Goal: Task Accomplishment & Management: Manage account settings

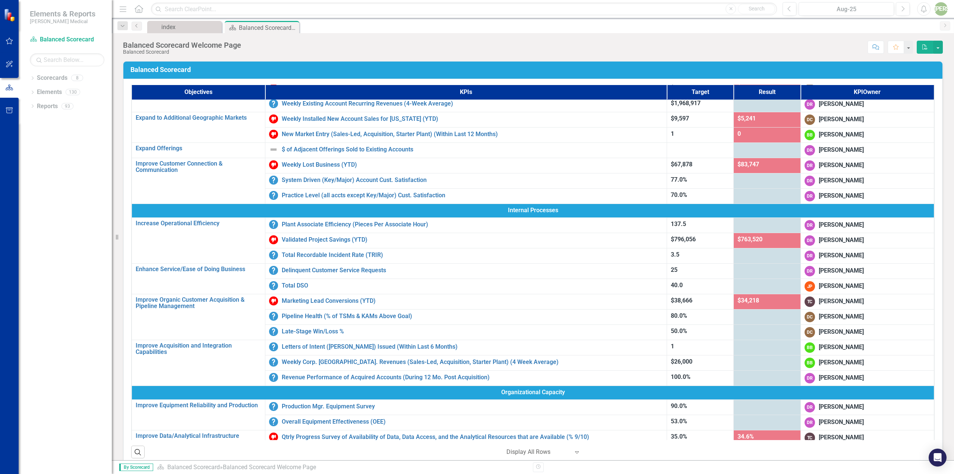
scroll to position [37, 0]
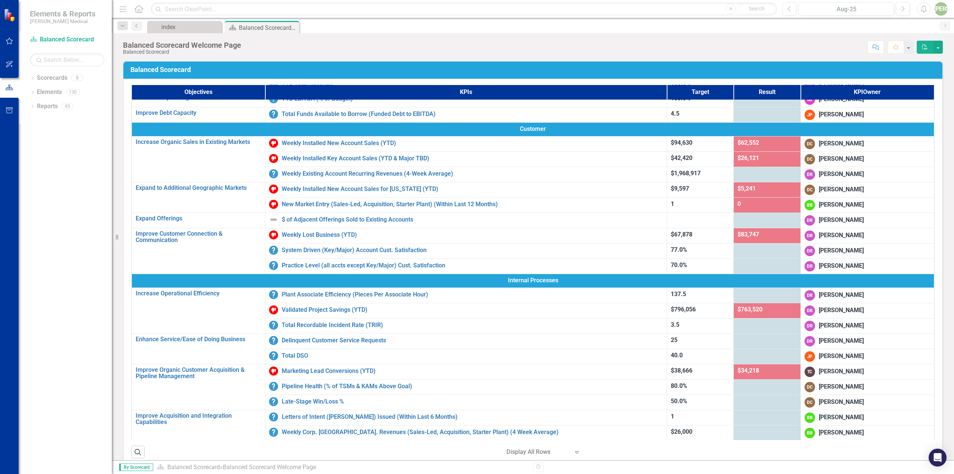
click at [743, 190] on span "$5,241" at bounding box center [746, 188] width 18 height 7
click at [56, 77] on link "Scorecards" at bounding box center [52, 78] width 31 height 9
click at [187, 30] on div "index" at bounding box center [185, 26] width 49 height 9
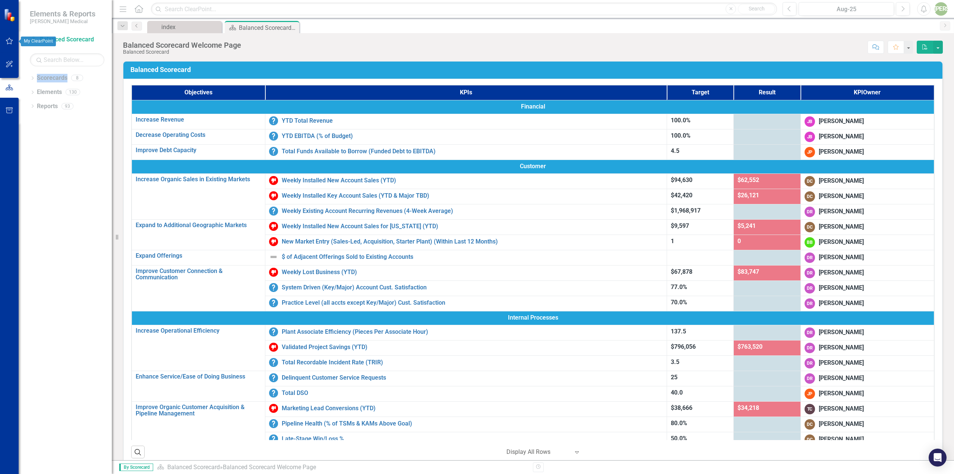
click at [10, 42] on icon "button" at bounding box center [10, 41] width 8 height 6
click at [10, 86] on icon "button" at bounding box center [10, 87] width 8 height 6
click at [44, 79] on link "Scorecards" at bounding box center [52, 78] width 31 height 9
click at [42, 78] on link "Scorecards" at bounding box center [52, 78] width 31 height 9
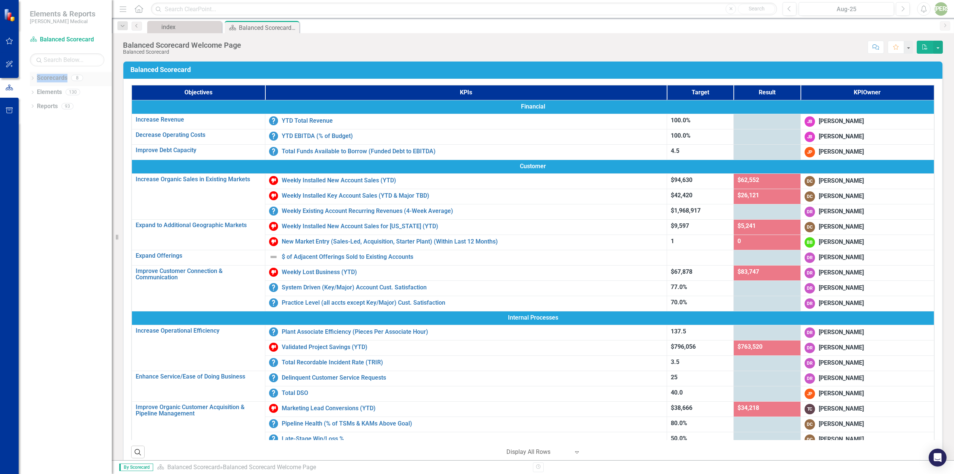
click at [39, 79] on link "Scorecards" at bounding box center [52, 78] width 31 height 9
click at [32, 91] on icon "Dropdown" at bounding box center [32, 93] width 5 height 4
click at [53, 116] on link "KPI KPIs" at bounding box center [52, 120] width 22 height 9
click at [48, 100] on div "Objective Objectives" at bounding box center [60, 106] width 38 height 12
click at [35, 93] on div "Dropdown" at bounding box center [32, 93] width 5 height 4
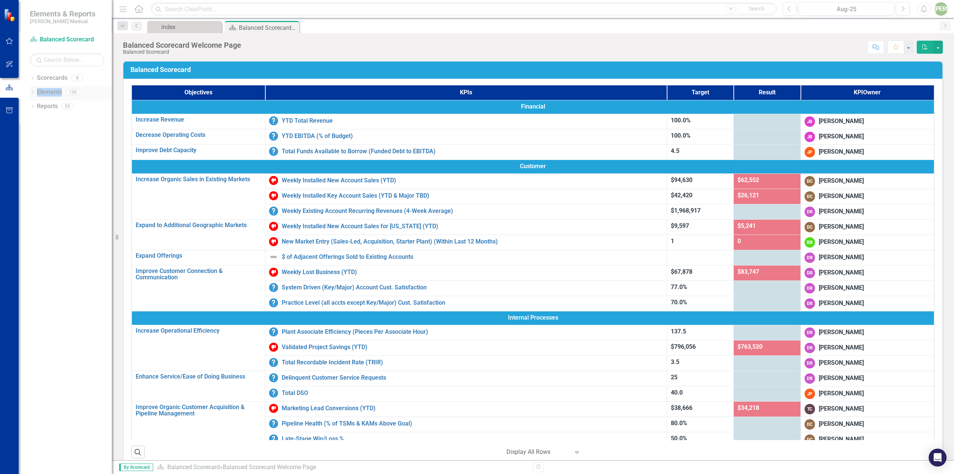
click at [35, 93] on icon "Dropdown" at bounding box center [32, 93] width 5 height 4
click at [34, 150] on icon "Dropdown" at bounding box center [32, 149] width 5 height 4
click at [60, 215] on div "Daily Priorities & KPIs" at bounding box center [75, 215] width 72 height 7
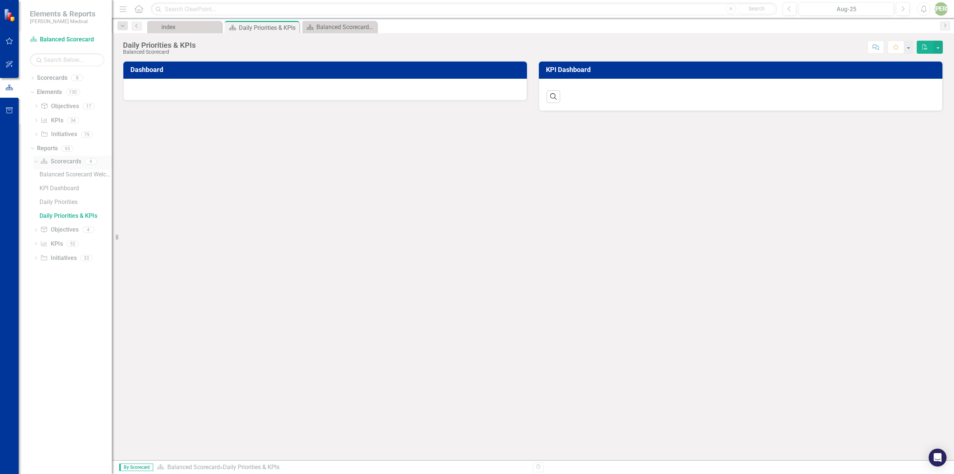
click at [55, 163] on link "Scorecard Scorecards" at bounding box center [60, 161] width 41 height 9
click at [57, 176] on div "Balanced Scorecard Welcome Page" at bounding box center [75, 174] width 72 height 7
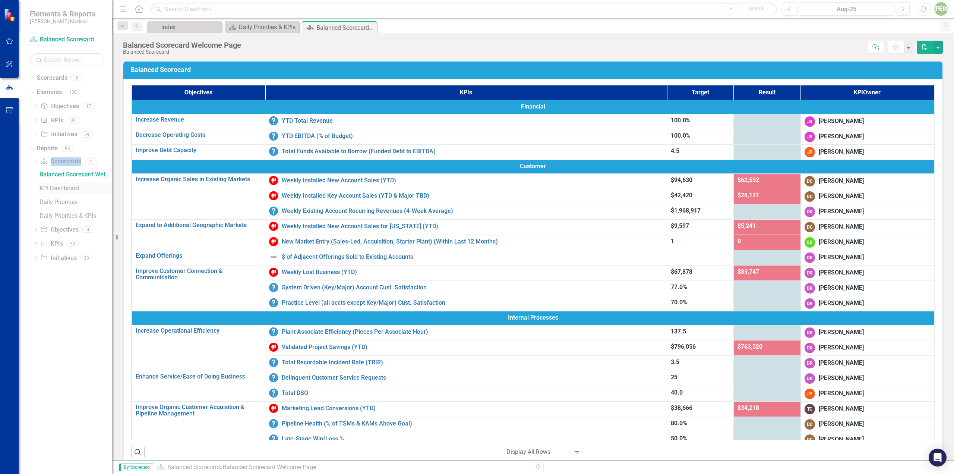
click at [61, 188] on div "KPI Dashboard" at bounding box center [75, 188] width 72 height 7
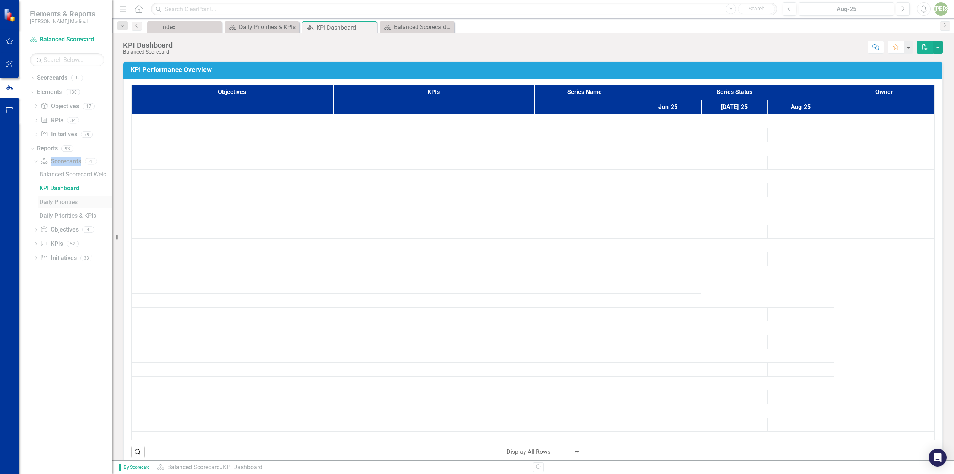
click at [61, 203] on div "Daily Priorities" at bounding box center [75, 202] width 72 height 7
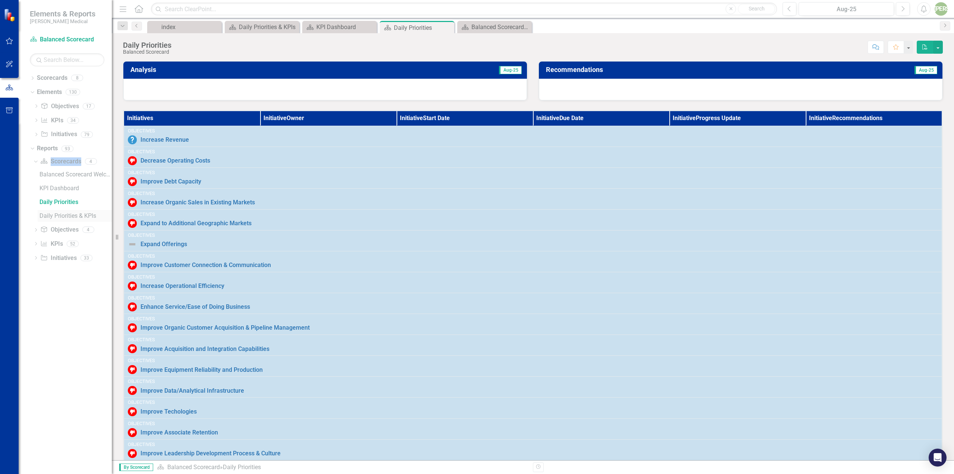
click at [63, 214] on div "Daily Priorities & KPIs" at bounding box center [75, 215] width 72 height 7
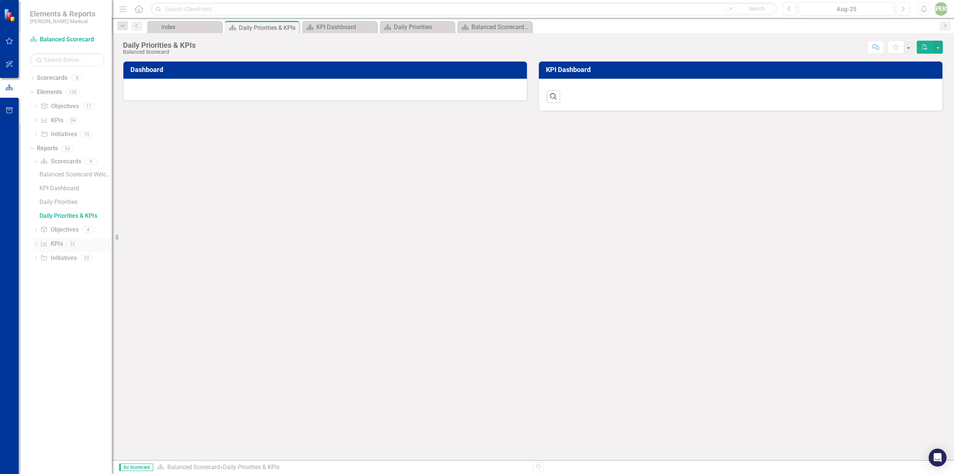
click at [64, 241] on div "KPI KPIs 52" at bounding box center [76, 245] width 72 height 14
click at [61, 243] on link "KPI KPIs" at bounding box center [51, 244] width 22 height 9
click at [36, 244] on icon "Dropdown" at bounding box center [35, 244] width 5 height 4
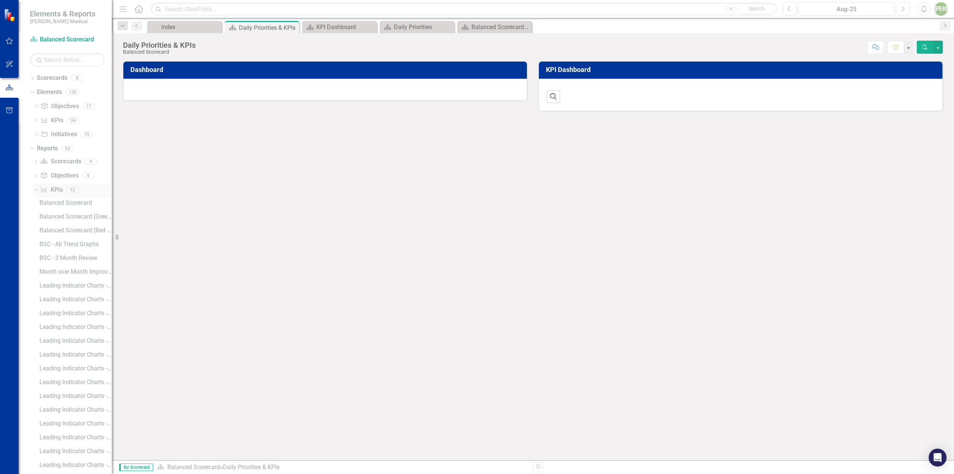
click at [34, 191] on icon "Dropdown" at bounding box center [35, 189] width 4 height 5
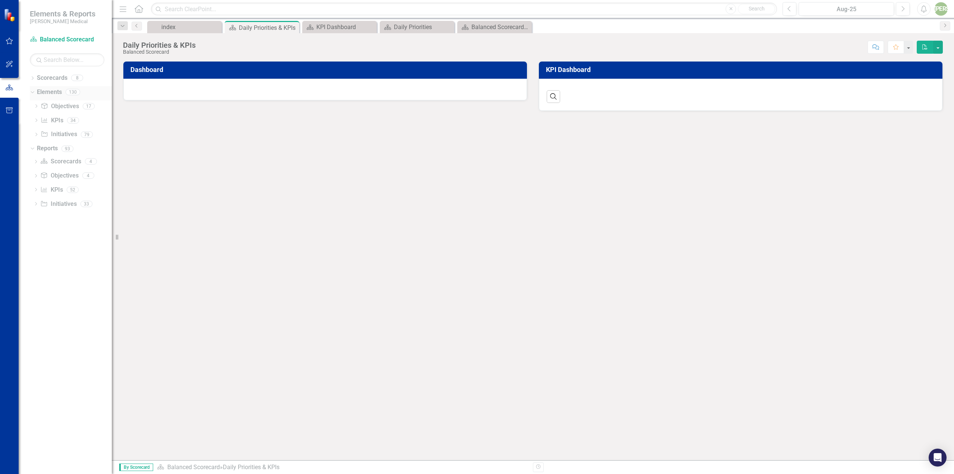
click at [35, 92] on div "Dropdown Elements 130" at bounding box center [71, 93] width 82 height 14
click at [33, 78] on icon "Dropdown" at bounding box center [32, 79] width 5 height 4
click at [31, 123] on div "Dropdown" at bounding box center [32, 121] width 5 height 4
click at [295, 26] on icon "Close" at bounding box center [291, 28] width 7 height 6
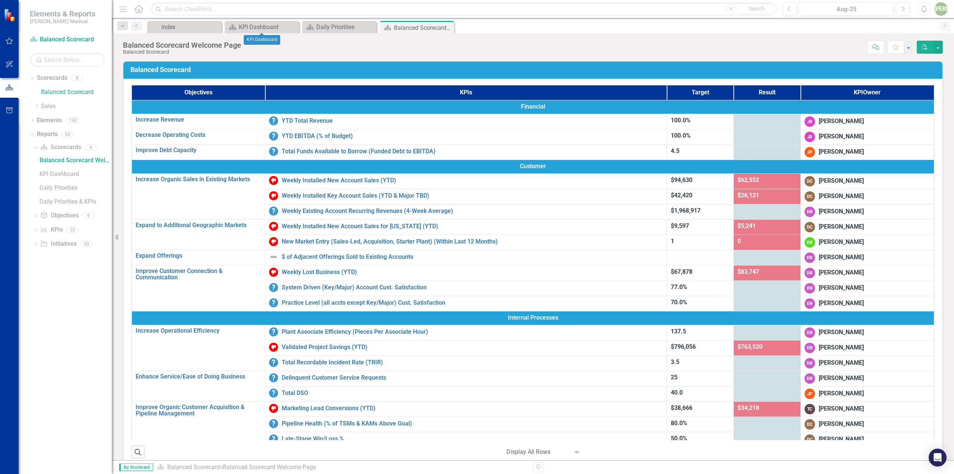
scroll to position [0, 2]
click at [0, 0] on icon "Close" at bounding box center [0, 0] width 0 height 0
click at [292, 26] on icon "Close" at bounding box center [291, 28] width 7 height 6
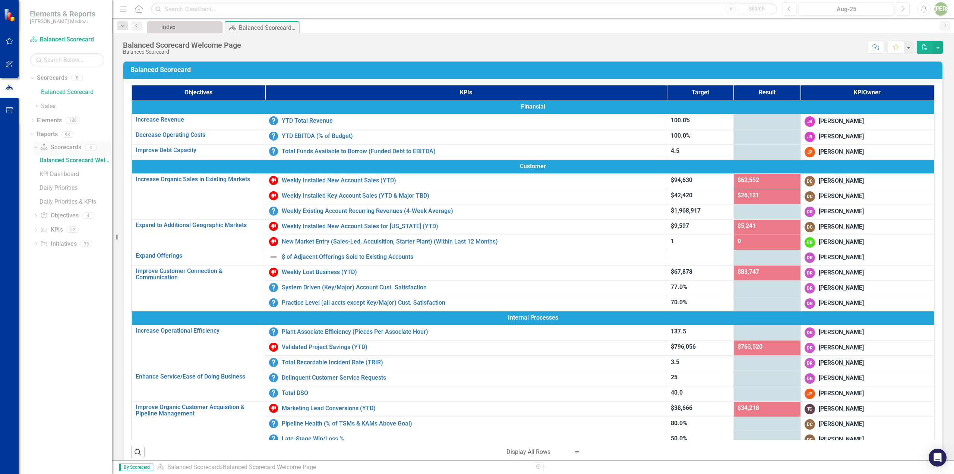
click at [37, 149] on icon "Dropdown" at bounding box center [35, 147] width 4 height 5
click at [37, 149] on icon "Dropdown" at bounding box center [35, 148] width 5 height 4
click at [50, 171] on div "KPI Dashboard" at bounding box center [75, 174] width 72 height 7
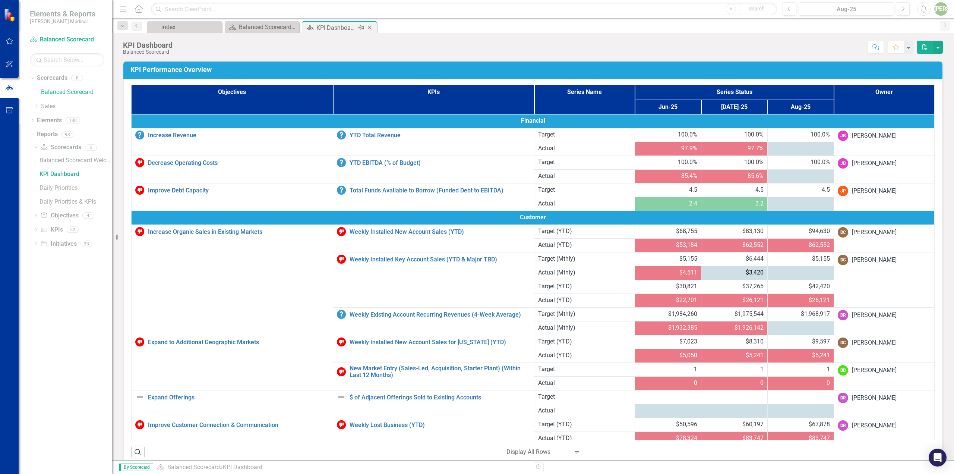
click at [369, 26] on icon "Close" at bounding box center [369, 28] width 7 height 6
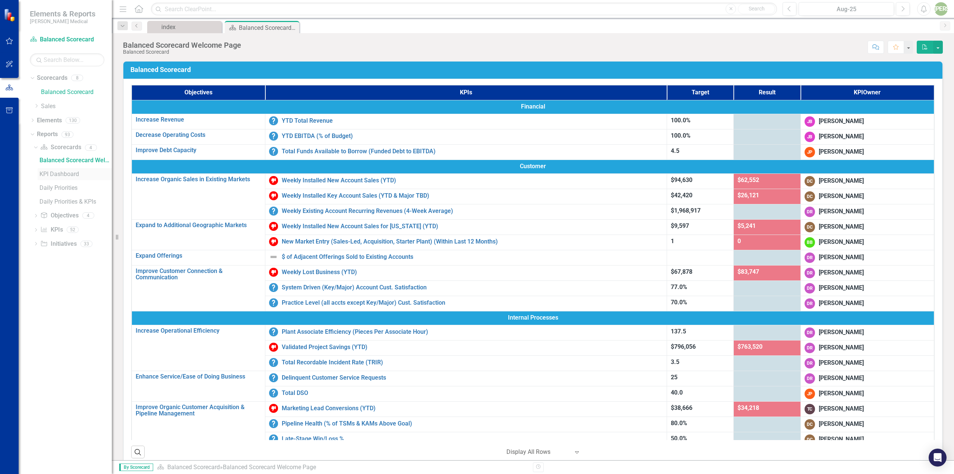
click at [55, 171] on div "KPI Dashboard" at bounding box center [75, 174] width 72 height 7
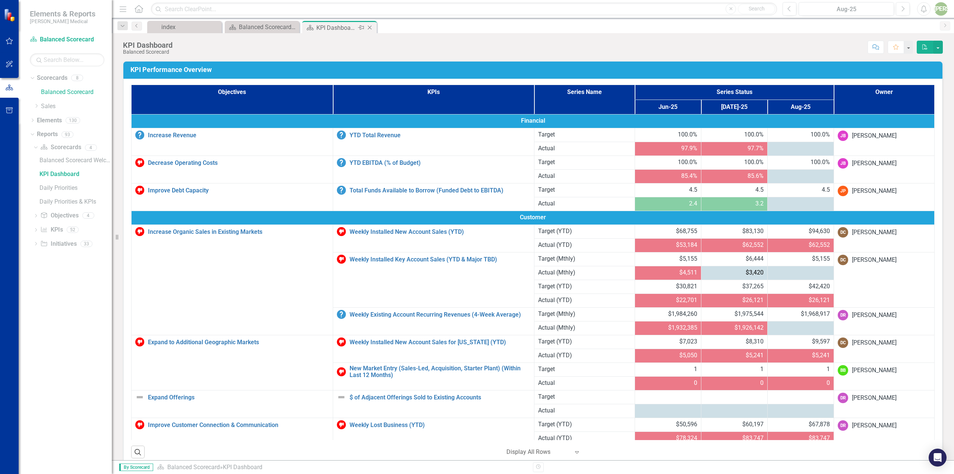
click at [369, 28] on icon "Close" at bounding box center [369, 28] width 7 height 6
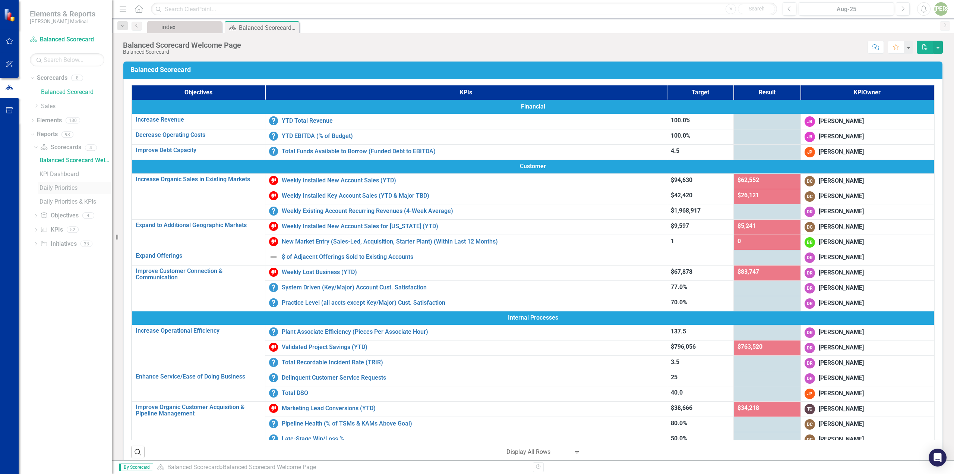
click at [61, 186] on div "Daily Priorities" at bounding box center [75, 187] width 72 height 7
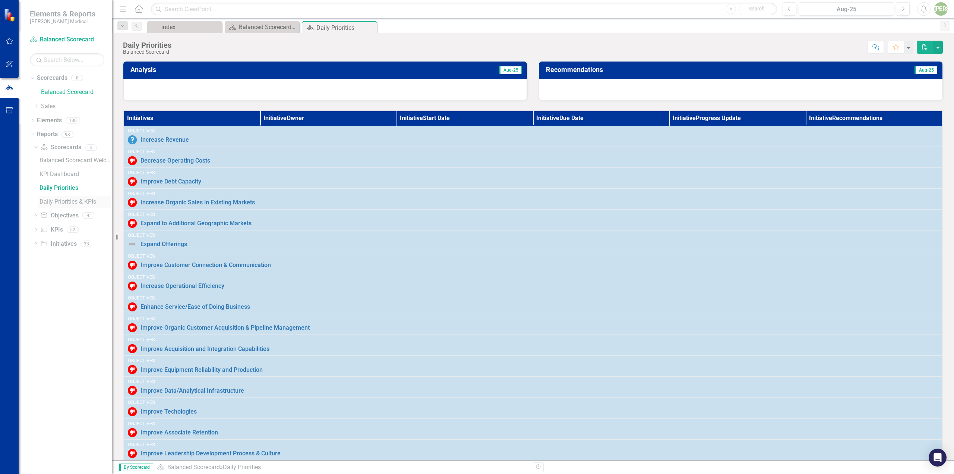
click at [56, 200] on div "Daily Priorities & KPIs" at bounding box center [75, 201] width 72 height 7
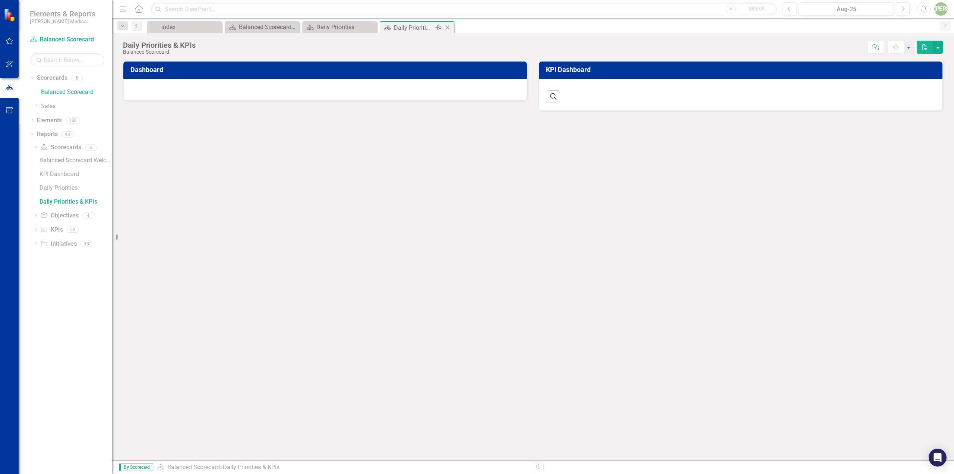
click at [449, 26] on icon "Close" at bounding box center [446, 28] width 7 height 6
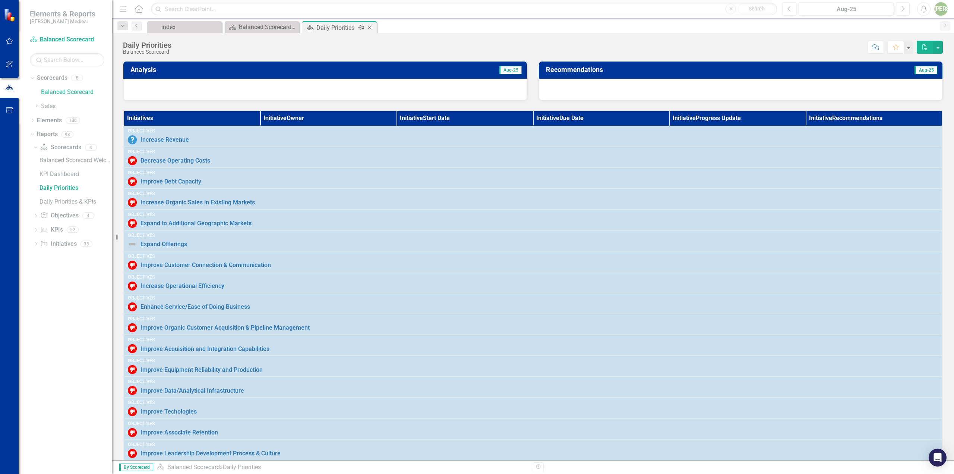
click at [369, 27] on icon at bounding box center [370, 28] width 4 height 4
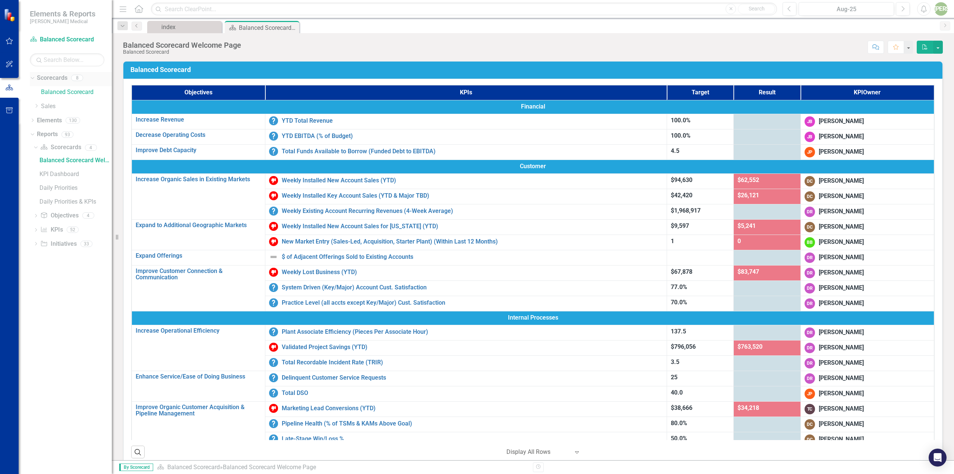
click at [34, 76] on div "Dropdown" at bounding box center [31, 77] width 6 height 5
click at [31, 107] on icon "Dropdown" at bounding box center [31, 105] width 4 height 5
click at [31, 76] on div "Dropdown" at bounding box center [32, 79] width 5 height 6
click at [35, 90] on div "Balanced Scorecard Dropdown Sales Key Accounts - Sales [US_STATE] - Sales Mid-A…" at bounding box center [73, 100] width 78 height 28
click at [47, 92] on link "Balanced Scorecard" at bounding box center [76, 92] width 71 height 9
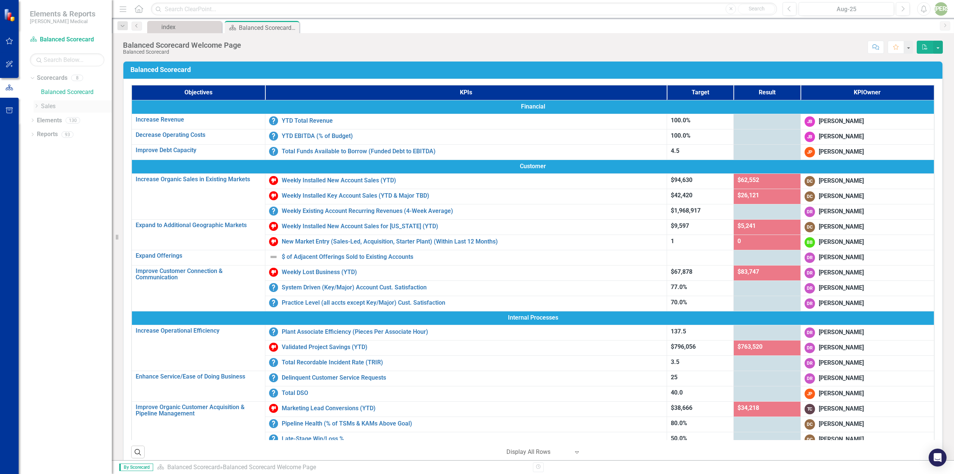
click at [35, 105] on icon "Dropdown" at bounding box center [37, 106] width 6 height 4
click at [67, 135] on link "[US_STATE] - Sales" at bounding box center [79, 134] width 63 height 9
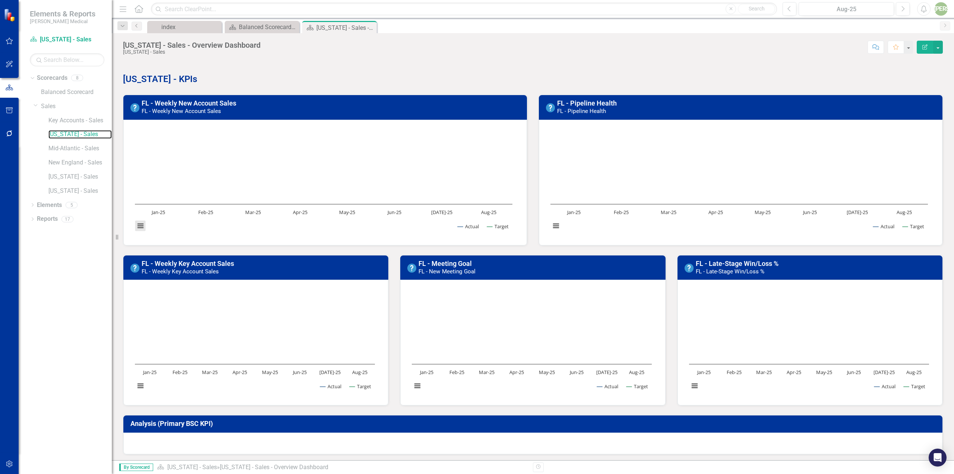
click at [140, 228] on button "View chart menu, Chart" at bounding box center [140, 226] width 10 height 10
click at [277, 150] on rect "Interactive chart" at bounding box center [323, 182] width 385 height 112
click at [211, 108] on small "FL - Weekly New Account Sales" at bounding box center [181, 111] width 79 height 7
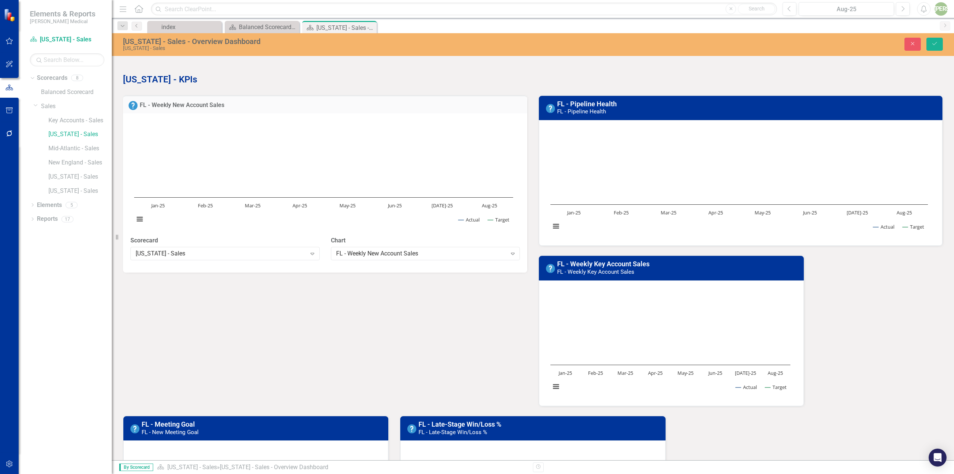
click at [219, 108] on td "FL - Weekly New Account Sales" at bounding box center [331, 106] width 382 height 10
click at [211, 107] on link "FL - Weekly New Account Sales" at bounding box center [182, 104] width 85 height 7
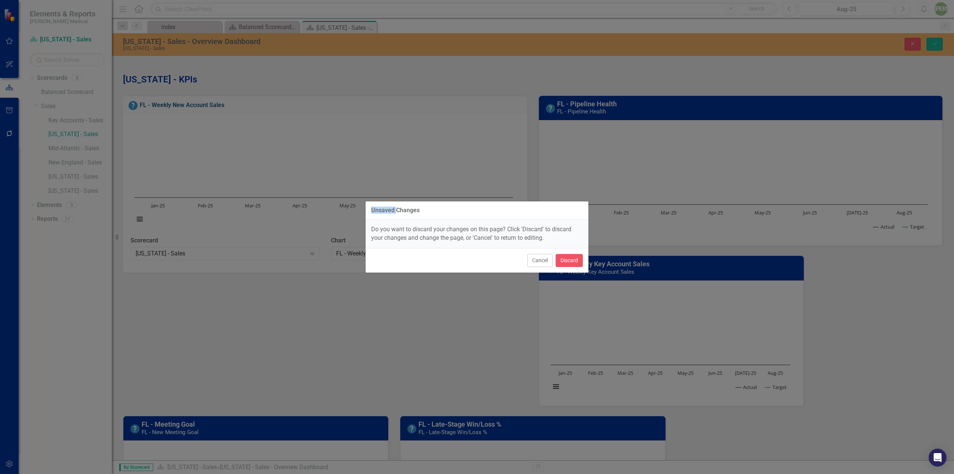
click at [211, 107] on div "Unsaved Changes Do you want to discard your changes on this page? Click 'Discar…" at bounding box center [477, 237] width 954 height 474
click at [564, 257] on button "Discard" at bounding box center [569, 260] width 27 height 13
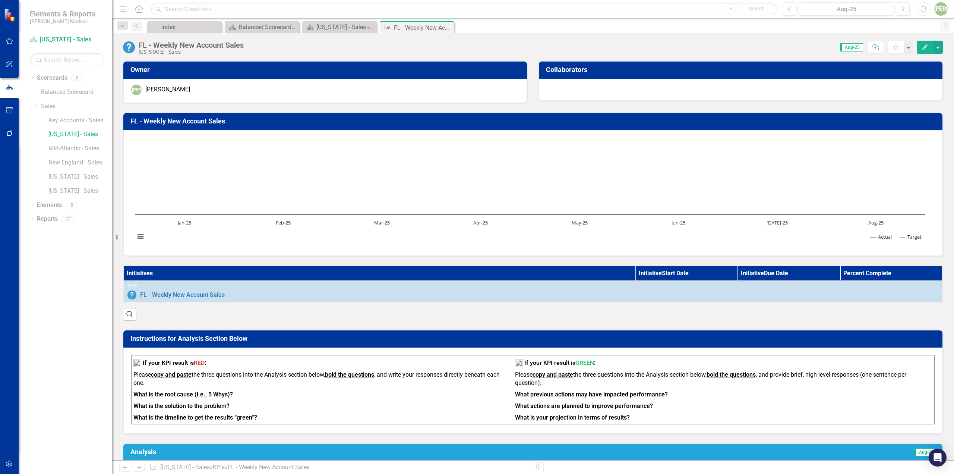
click at [922, 49] on button "Edit" at bounding box center [925, 47] width 16 height 13
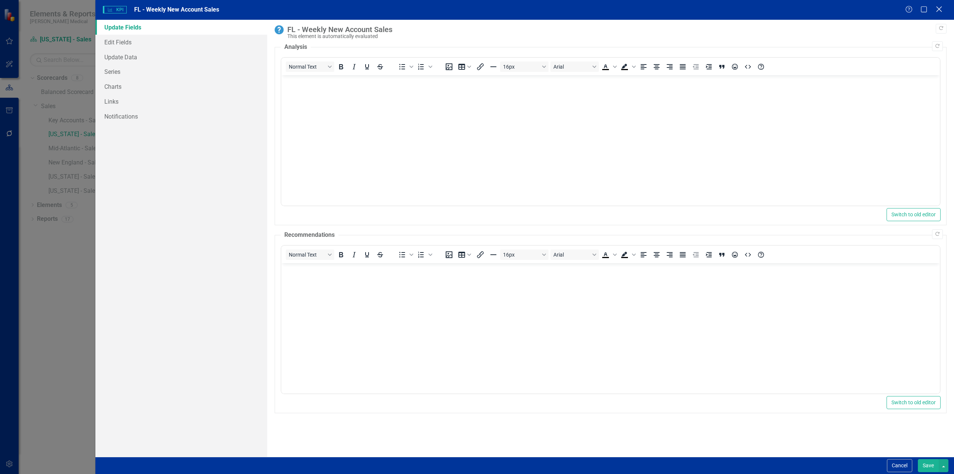
click at [936, 12] on icon "Close" at bounding box center [938, 9] width 9 height 7
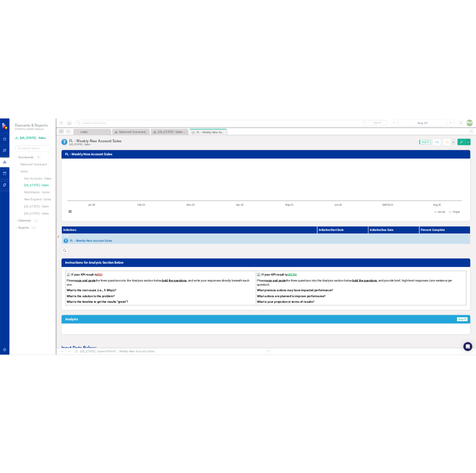
scroll to position [37, 0]
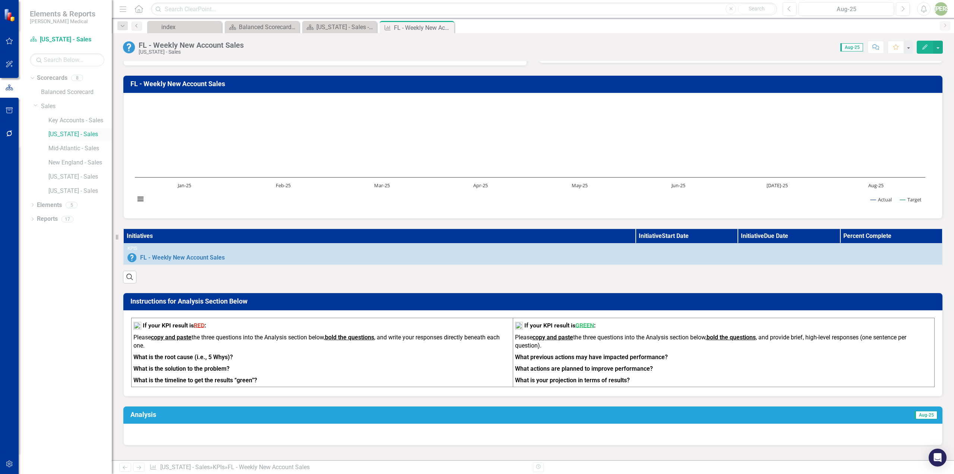
click at [69, 134] on link "[US_STATE] - Sales" at bounding box center [79, 134] width 63 height 9
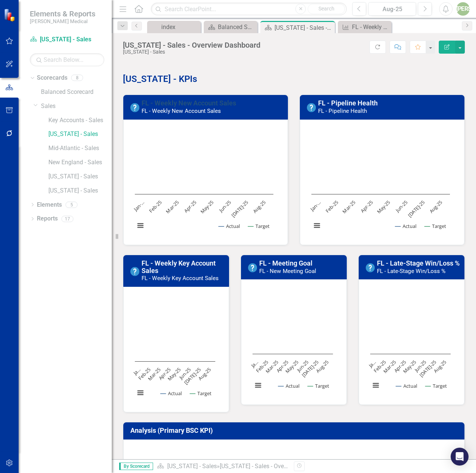
click at [221, 107] on link "FL - Weekly New Account Sales" at bounding box center [189, 103] width 95 height 8
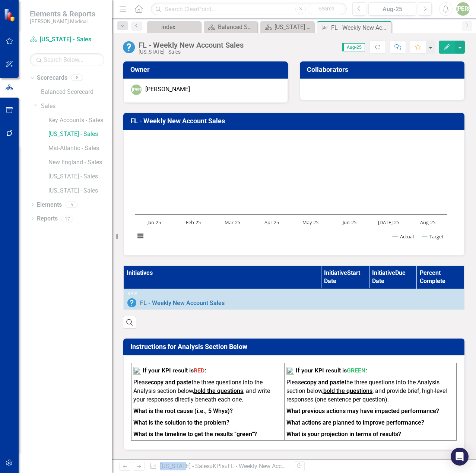
click at [224, 178] on rect "Interactive chart" at bounding box center [291, 192] width 320 height 112
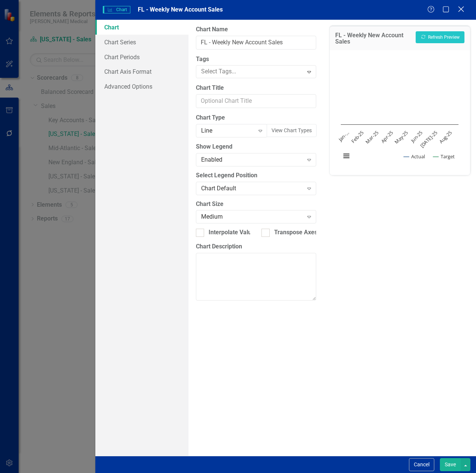
click at [463, 9] on icon "Close" at bounding box center [460, 9] width 9 height 7
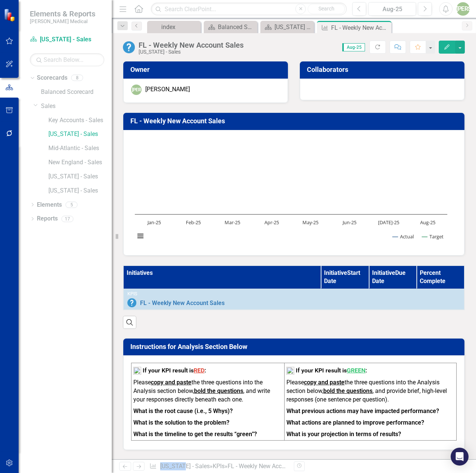
click at [442, 50] on button "Edit" at bounding box center [447, 47] width 16 height 13
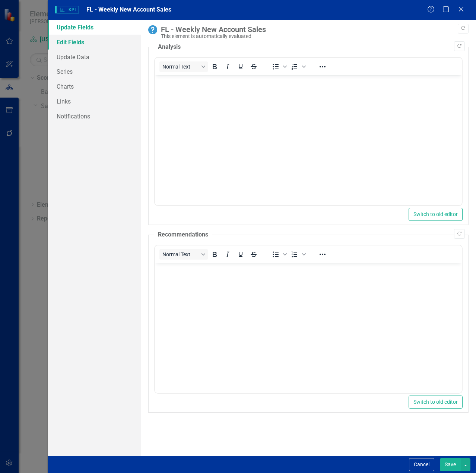
click at [69, 44] on link "Edit Fields" at bounding box center [94, 42] width 93 height 15
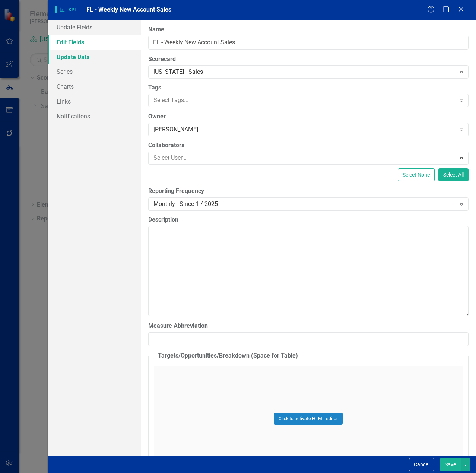
click at [69, 61] on link "Update Data" at bounding box center [94, 57] width 93 height 15
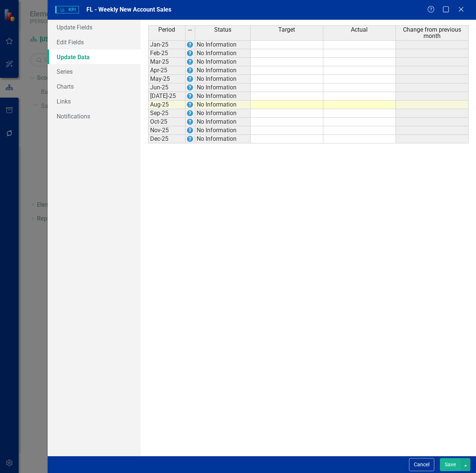
click at [285, 41] on td at bounding box center [287, 44] width 73 height 9
type textarea "2233"
click at [354, 42] on td at bounding box center [359, 44] width 73 height 9
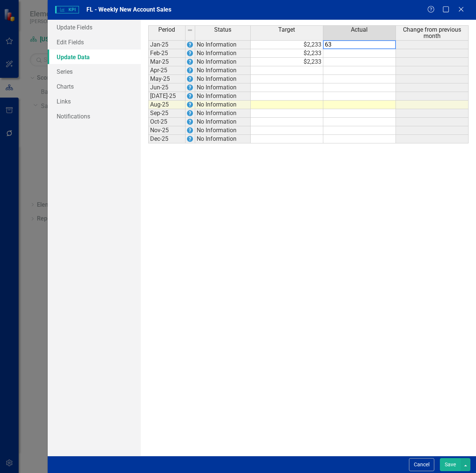
type textarea "633"
type textarea "958"
type textarea "637"
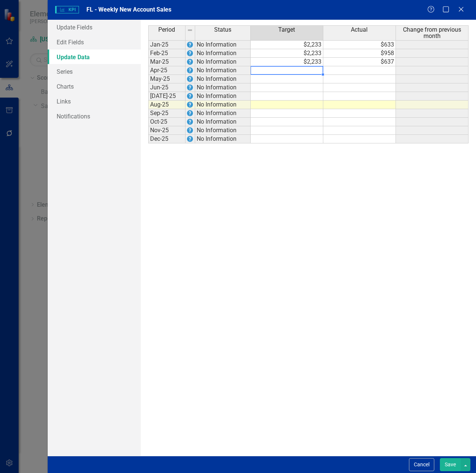
click at [305, 71] on td at bounding box center [287, 70] width 73 height 9
type textarea "2233"
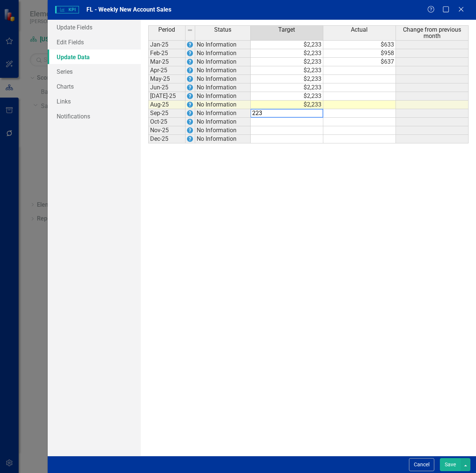
type textarea "2233"
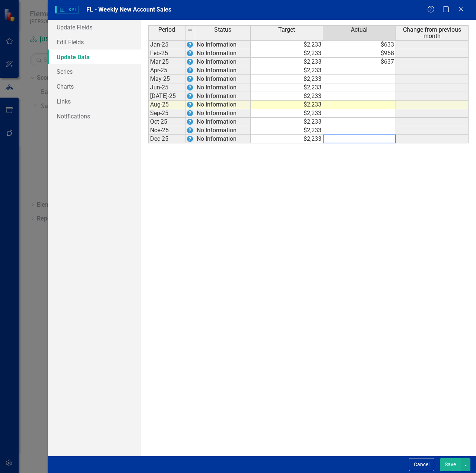
click at [381, 67] on td at bounding box center [359, 70] width 73 height 9
type textarea "661"
type textarea "3"
click at [376, 77] on textarea "3" at bounding box center [359, 79] width 73 height 9
type textarea "317"
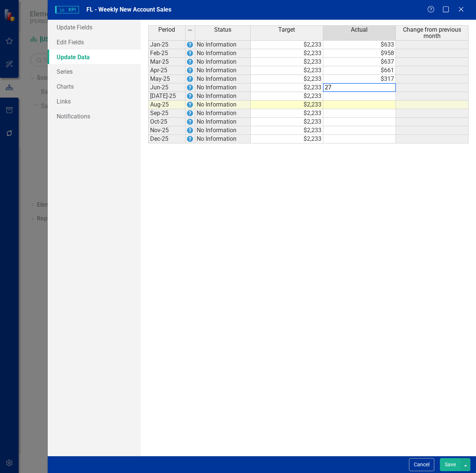
type textarea "275"
click at [383, 101] on td at bounding box center [359, 105] width 73 height 9
click at [385, 96] on td at bounding box center [359, 96] width 73 height 9
type textarea "303"
type textarea "2071"
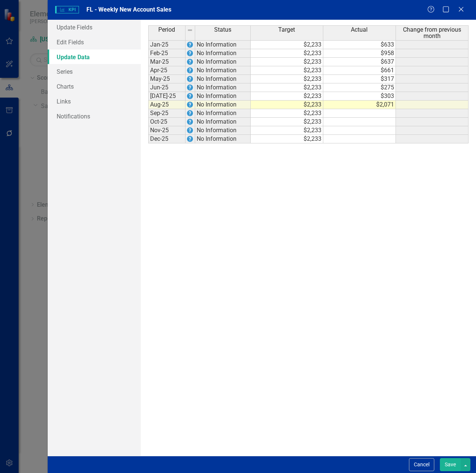
click at [446, 462] on button "Save" at bounding box center [450, 464] width 21 height 13
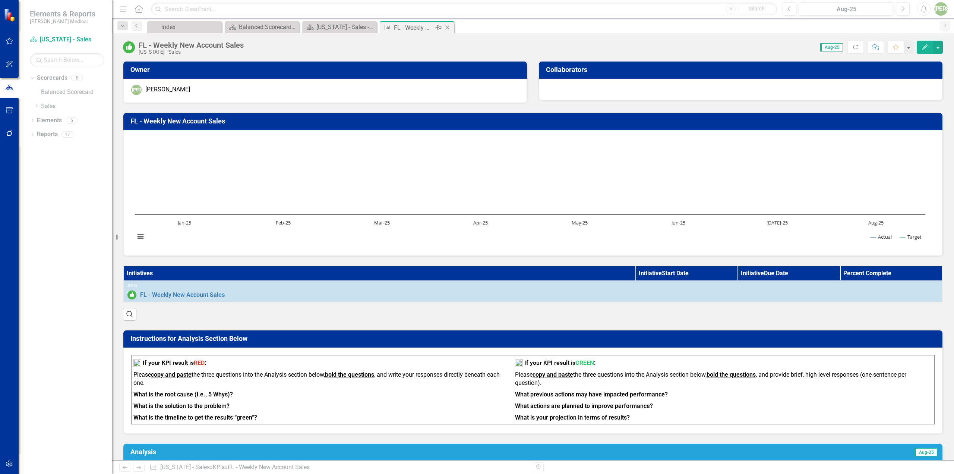
click at [446, 28] on icon "Close" at bounding box center [446, 28] width 7 height 6
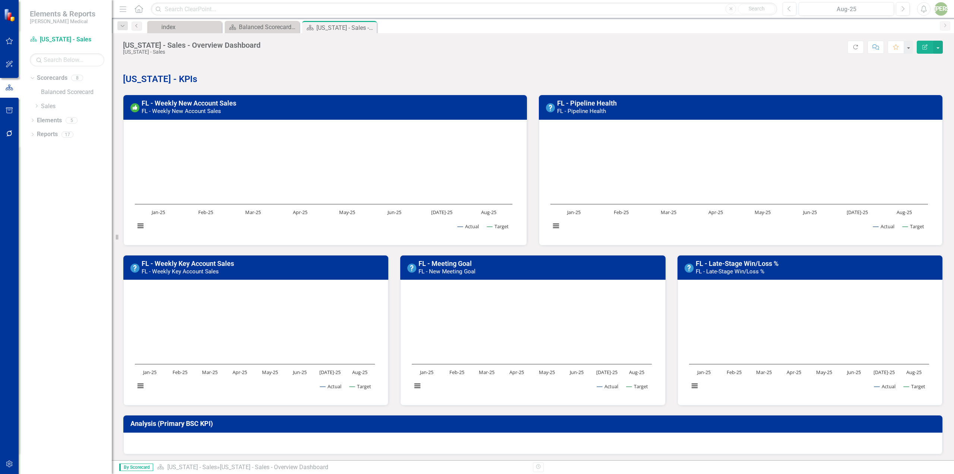
click at [394, 160] on rect "Interactive chart" at bounding box center [323, 182] width 385 height 112
click at [330, 170] on rect "Interactive chart" at bounding box center [323, 182] width 385 height 112
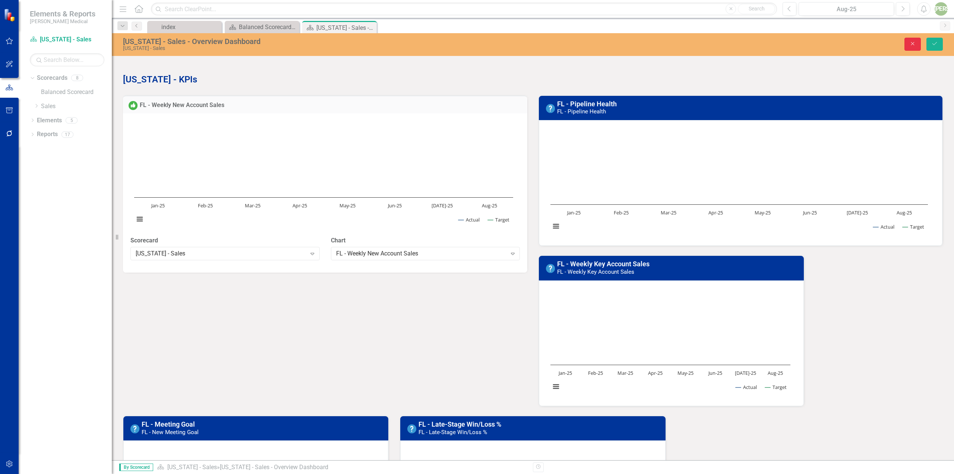
click at [908, 48] on button "Close" at bounding box center [912, 44] width 16 height 13
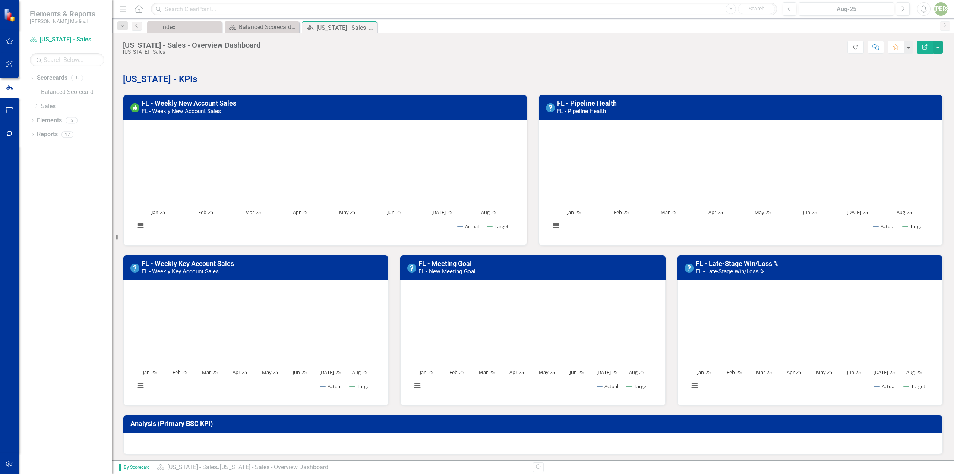
click at [924, 46] on icon "Edit Report" at bounding box center [925, 46] width 7 height 5
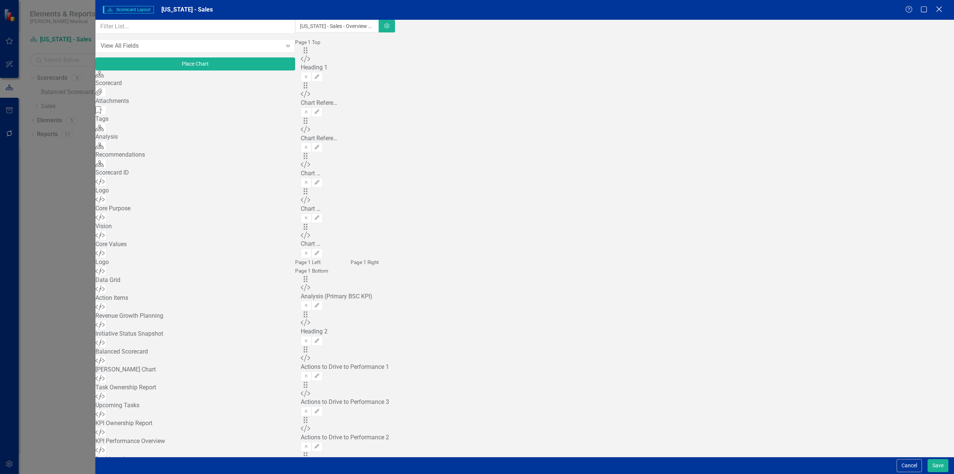
click at [939, 13] on div "Close" at bounding box center [938, 10] width 9 height 10
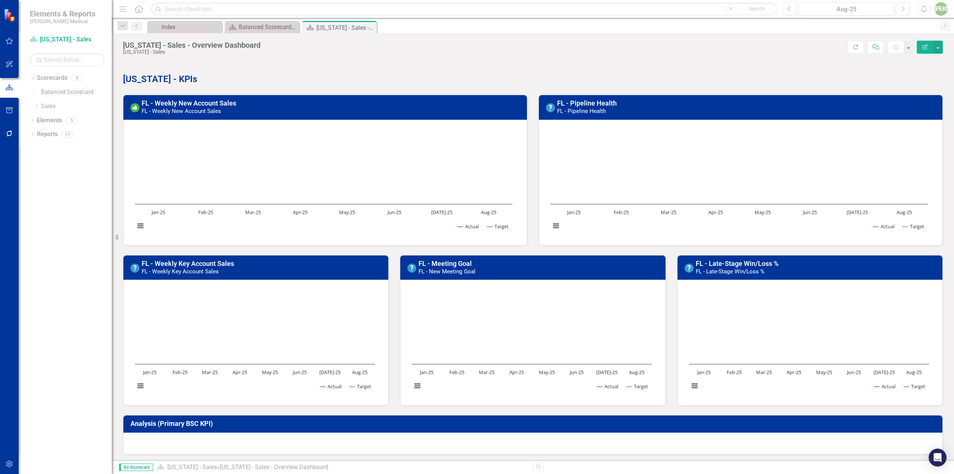
click at [292, 126] on rect "Interactive chart" at bounding box center [323, 182] width 385 height 112
click at [202, 104] on link "FL - Weekly New Account Sales" at bounding box center [189, 103] width 95 height 8
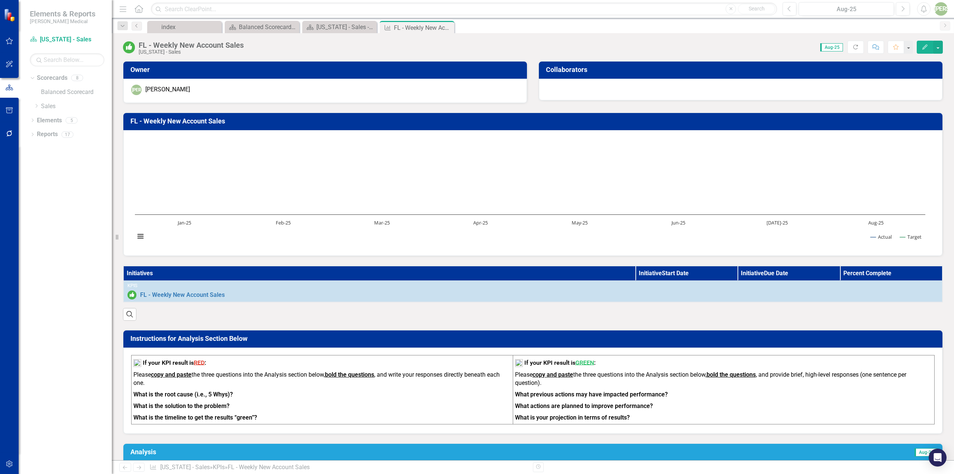
click at [294, 205] on rect "Interactive chart" at bounding box center [530, 192] width 798 height 112
click at [926, 49] on icon "Edit" at bounding box center [925, 46] width 7 height 5
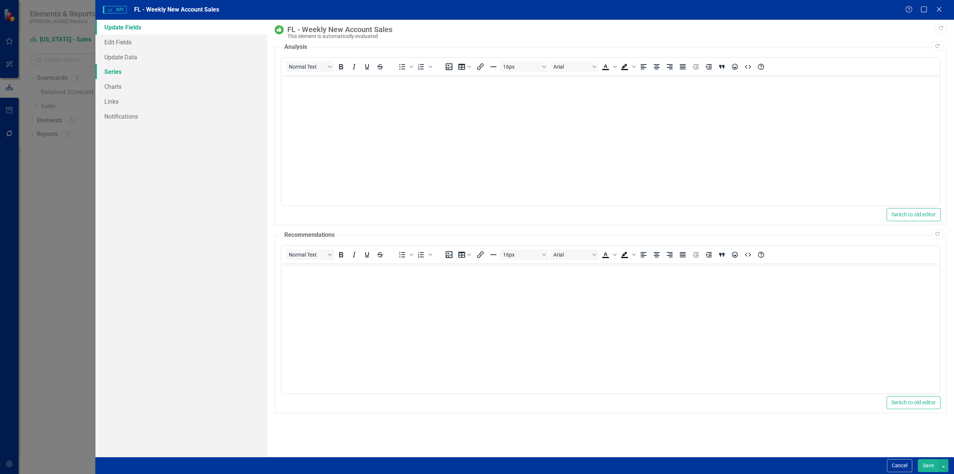
click at [118, 71] on link "Series" at bounding box center [181, 71] width 172 height 15
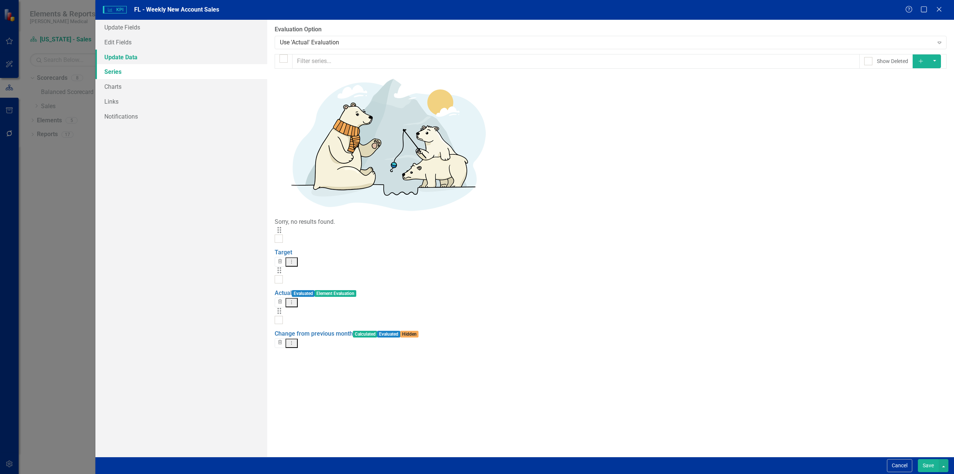
click at [122, 60] on link "Update Data" at bounding box center [181, 57] width 172 height 15
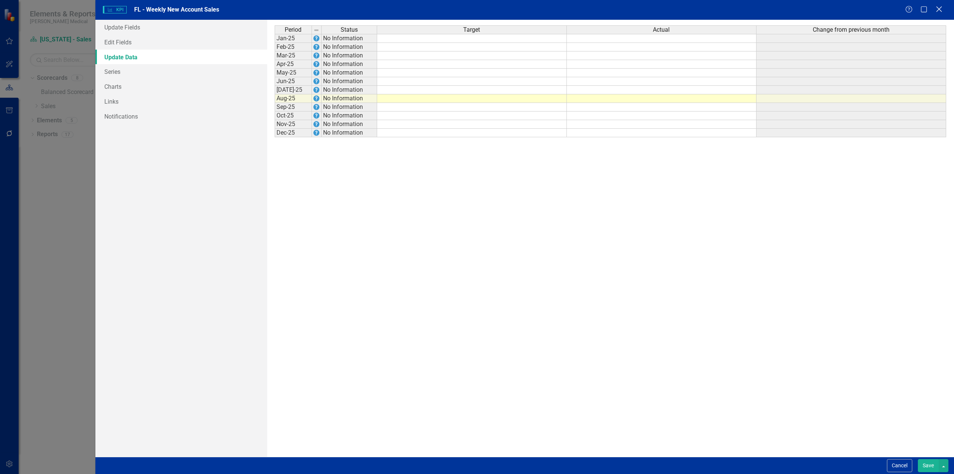
click at [940, 9] on icon at bounding box center [939, 9] width 6 height 6
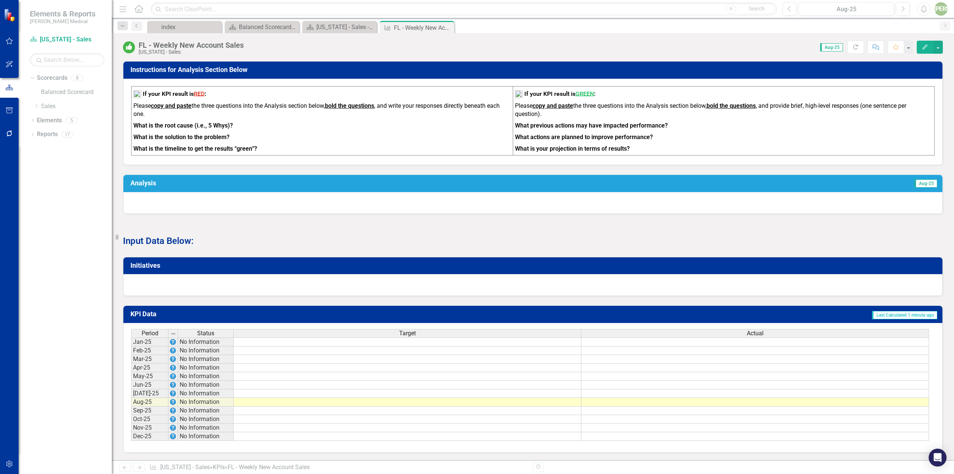
scroll to position [274, 0]
click at [267, 344] on td at bounding box center [408, 341] width 348 height 9
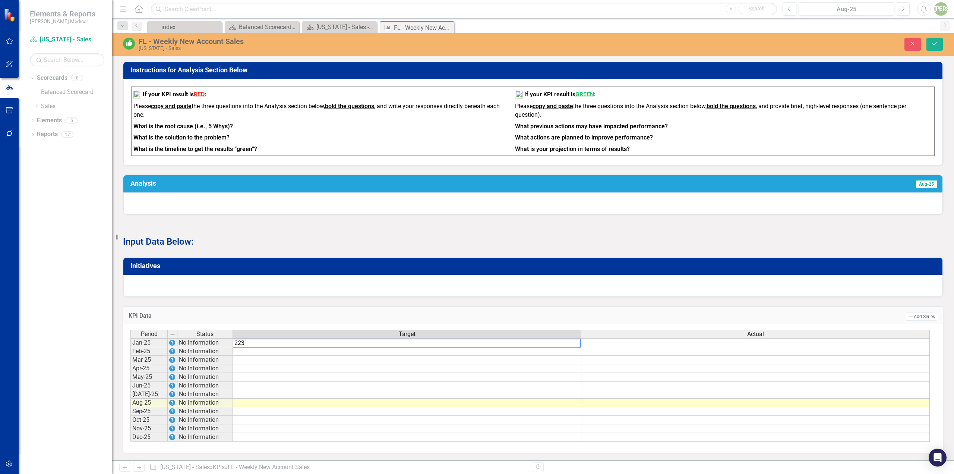
type textarea "2233"
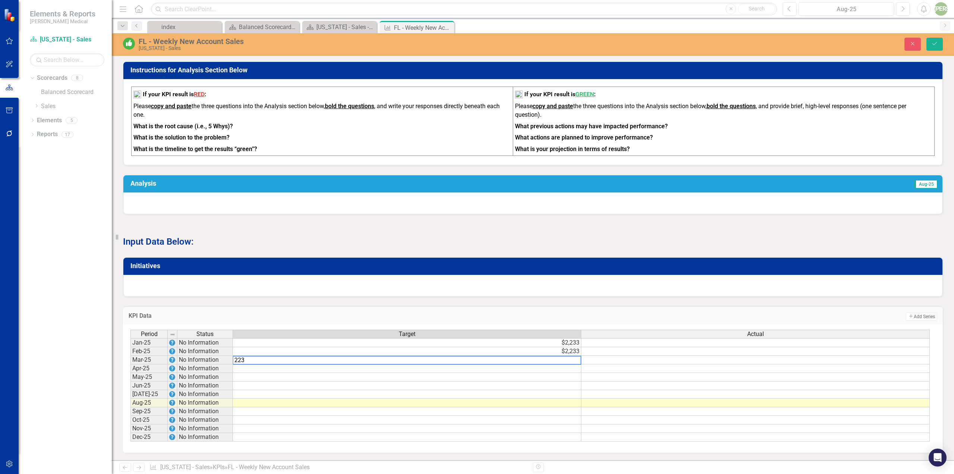
type textarea "2233"
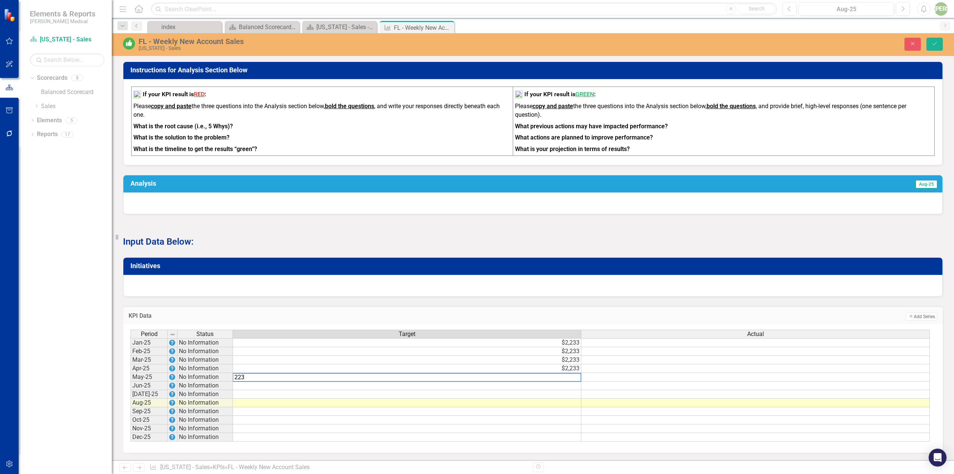
type textarea "2233"
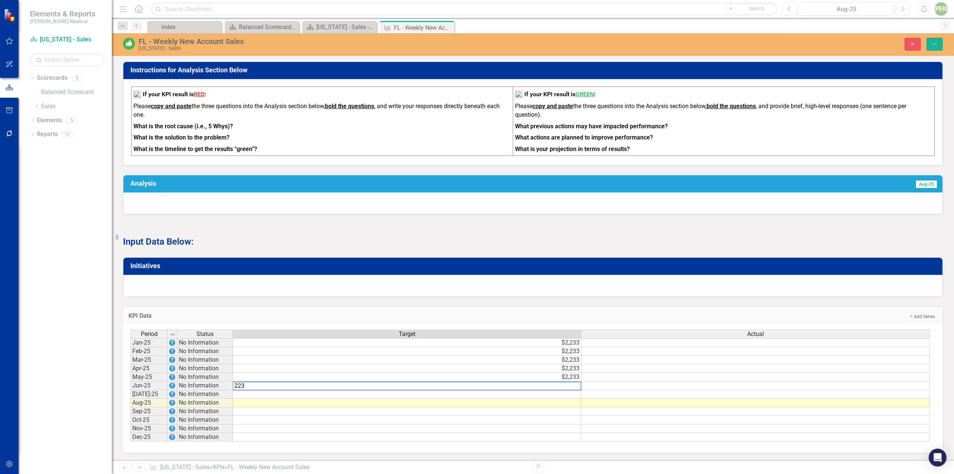
type textarea "2233"
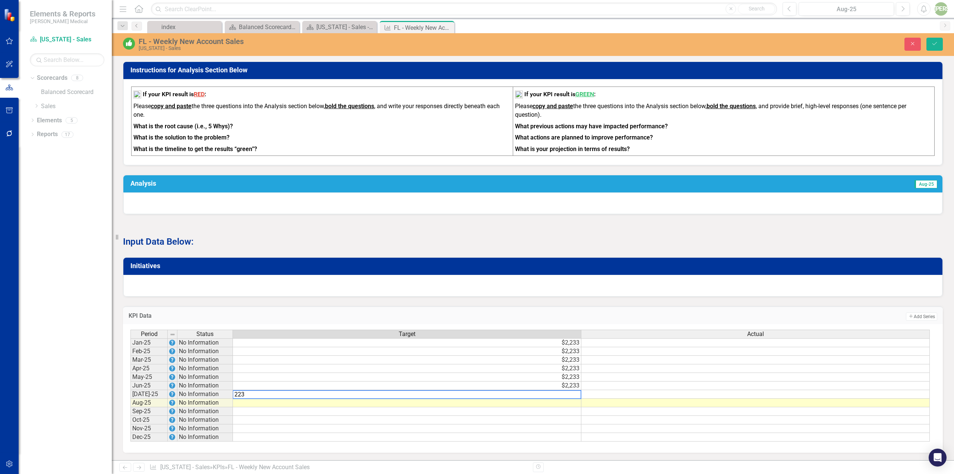
type textarea "2233"
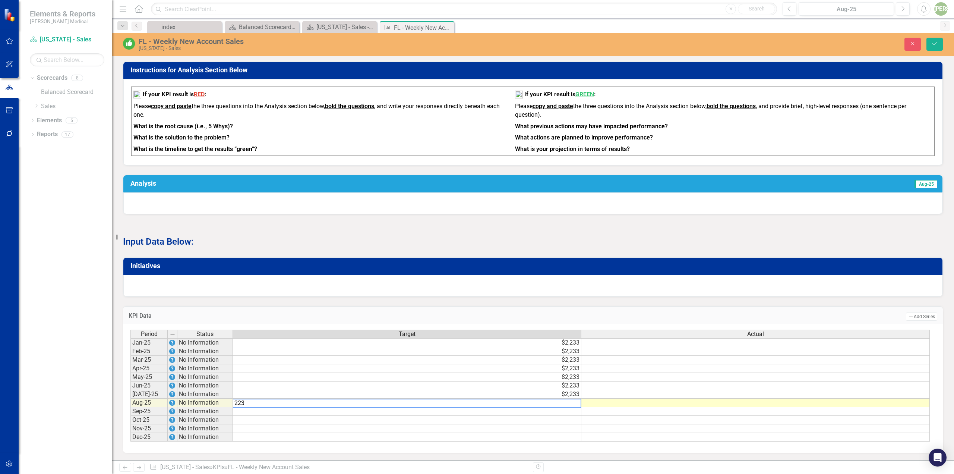
type textarea "2233"
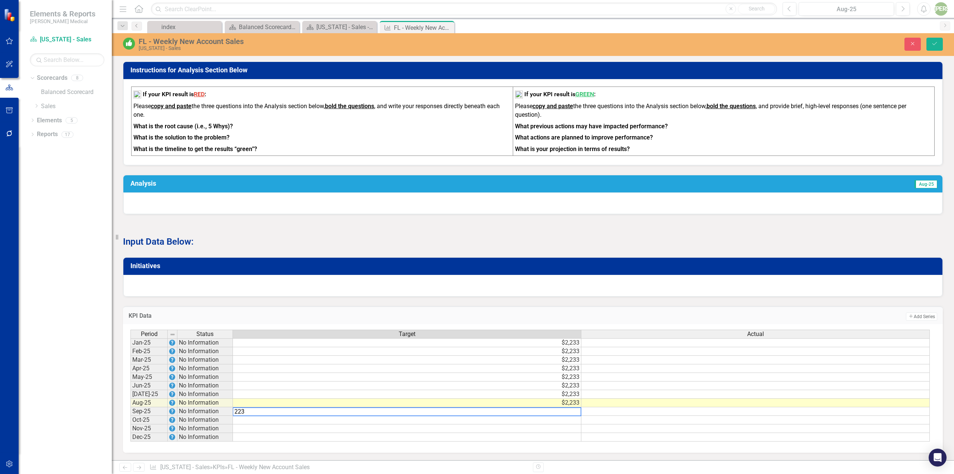
type textarea "2233"
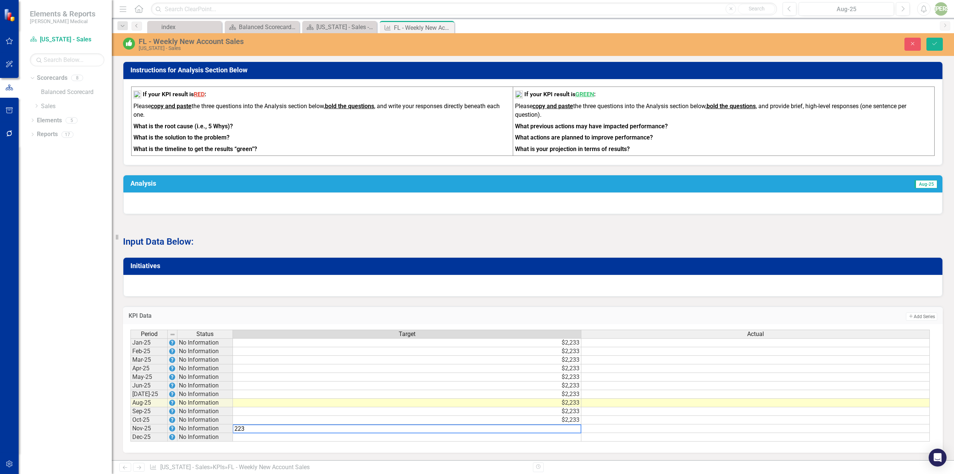
type textarea "2233"
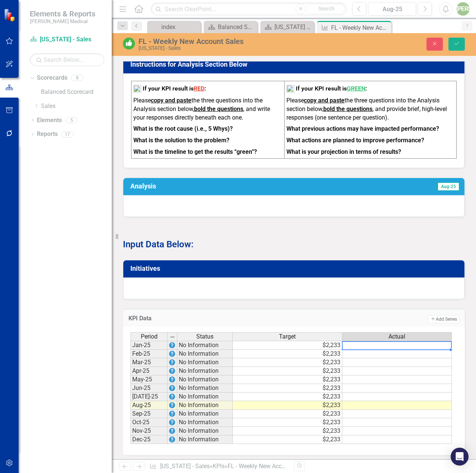
click at [376, 350] on td at bounding box center [397, 345] width 110 height 9
type textarea "632.76"
click at [442, 358] on td at bounding box center [397, 354] width 110 height 9
type textarea "1676"
click at [440, 367] on td at bounding box center [397, 362] width 110 height 9
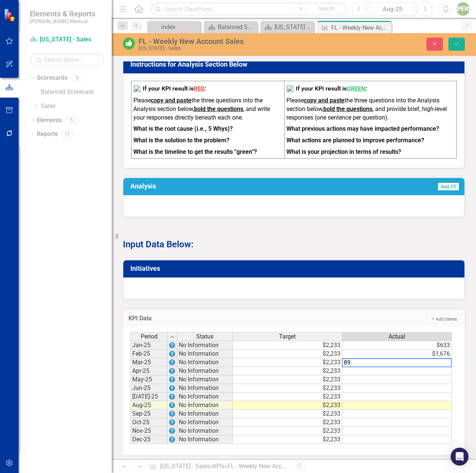
type textarea "897"
click at [445, 366] on td "$897" at bounding box center [397, 362] width 110 height 9
click at [439, 366] on td "$897" at bounding box center [397, 362] width 110 height 9
click at [443, 366] on td at bounding box center [397, 362] width 110 height 9
type textarea "264"
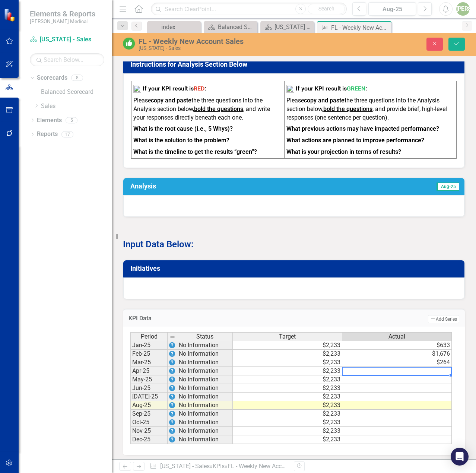
click at [443, 376] on td at bounding box center [397, 371] width 110 height 9
type textarea "572"
drag, startPoint x: 441, startPoint y: 384, endPoint x: 438, endPoint y: 392, distance: 8.2
click at [441, 384] on td at bounding box center [397, 380] width 110 height 9
type textarea "566"
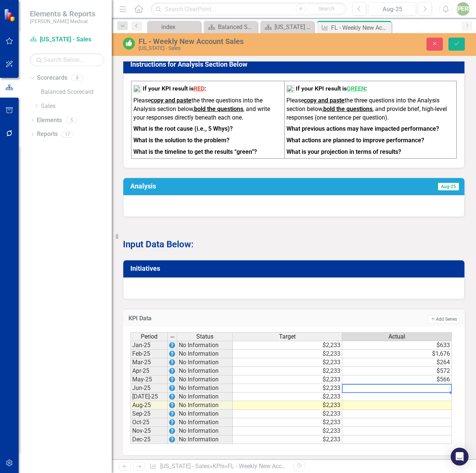
click at [443, 393] on td at bounding box center [397, 388] width 110 height 9
type textarea "1339"
drag, startPoint x: 437, startPoint y: 402, endPoint x: 441, endPoint y: 398, distance: 5.3
click at [437, 401] on td at bounding box center [397, 397] width 110 height 9
click at [442, 393] on td "$1,339" at bounding box center [397, 388] width 110 height 9
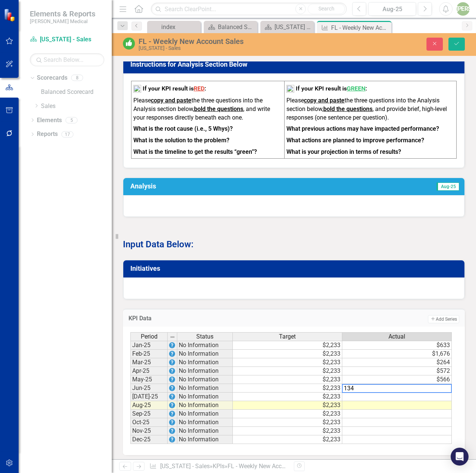
type textarea "1340"
type textarea "191"
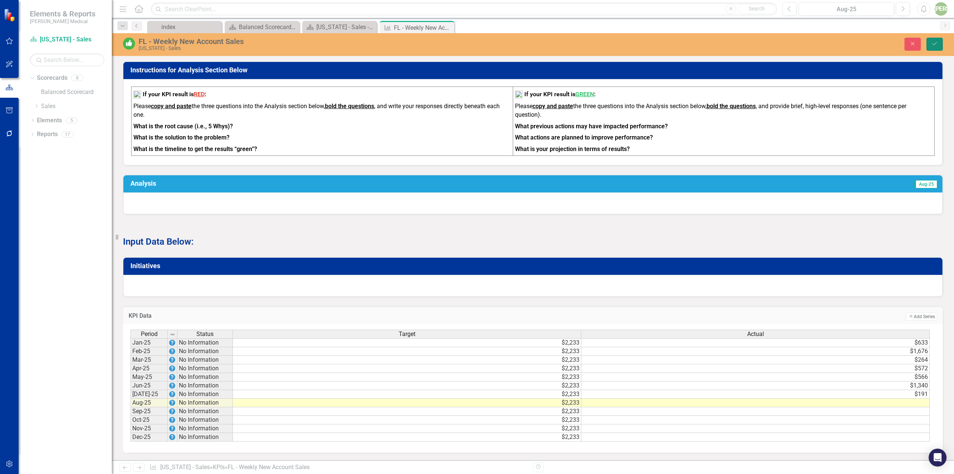
click at [933, 43] on icon "Save" at bounding box center [934, 43] width 7 height 5
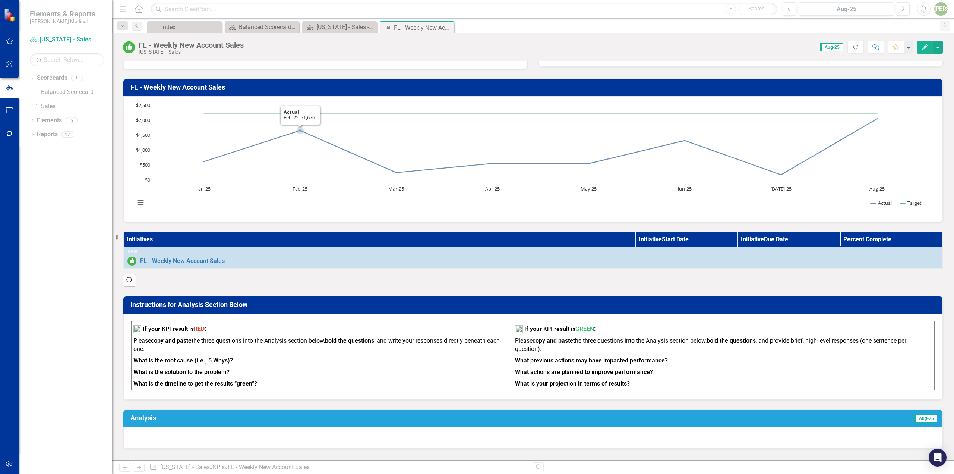
scroll to position [0, 0]
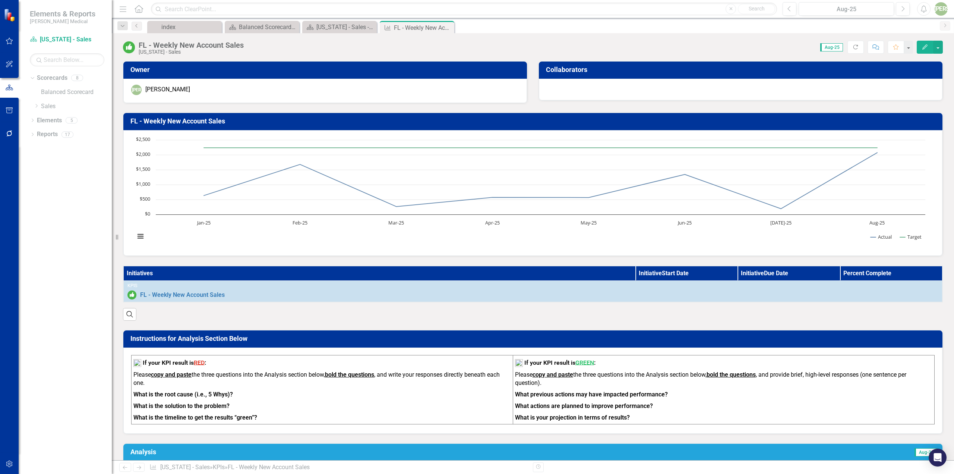
click at [0, 0] on icon "Close" at bounding box center [0, 0] width 0 height 0
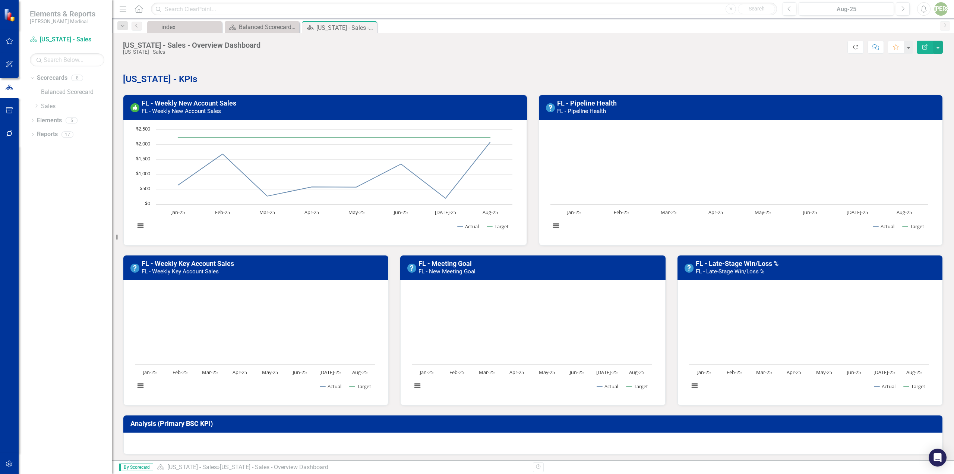
click at [857, 45] on icon "Refresh" at bounding box center [855, 46] width 7 height 5
click at [879, 47] on button "Comment" at bounding box center [875, 47] width 16 height 13
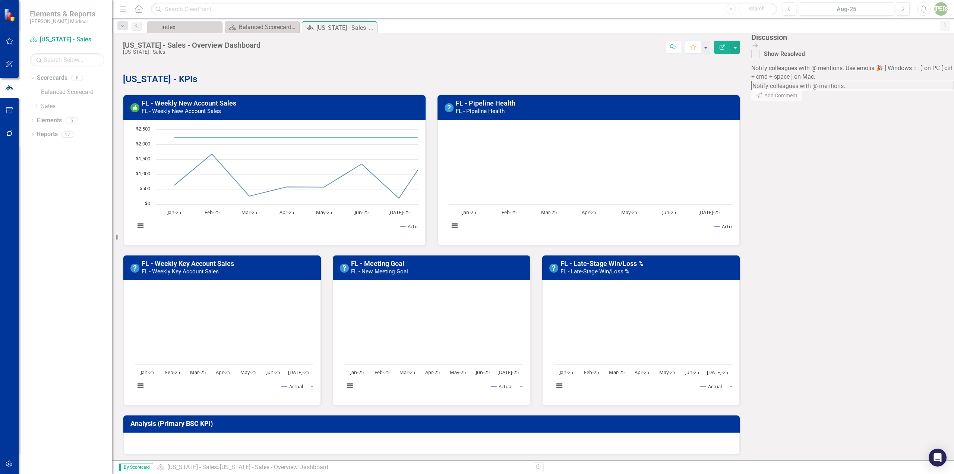
click at [759, 45] on icon "Close Discussion Bar" at bounding box center [754, 45] width 7 height 6
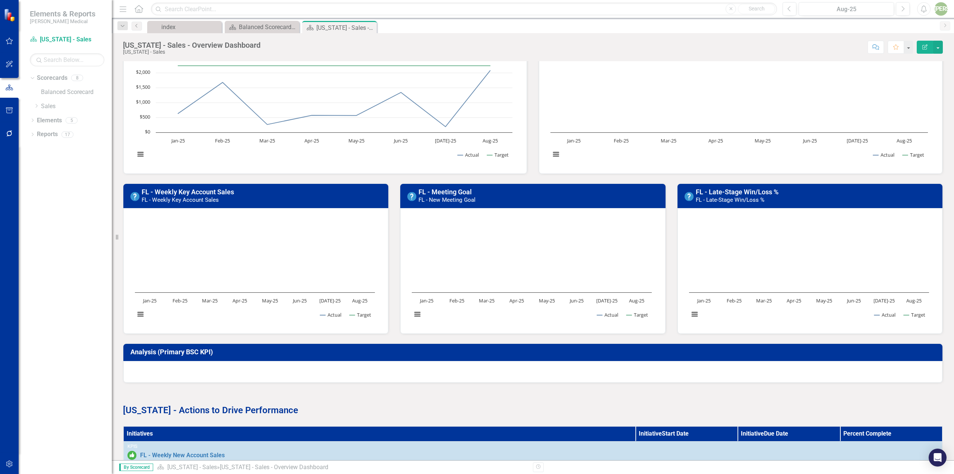
scroll to position [37, 0]
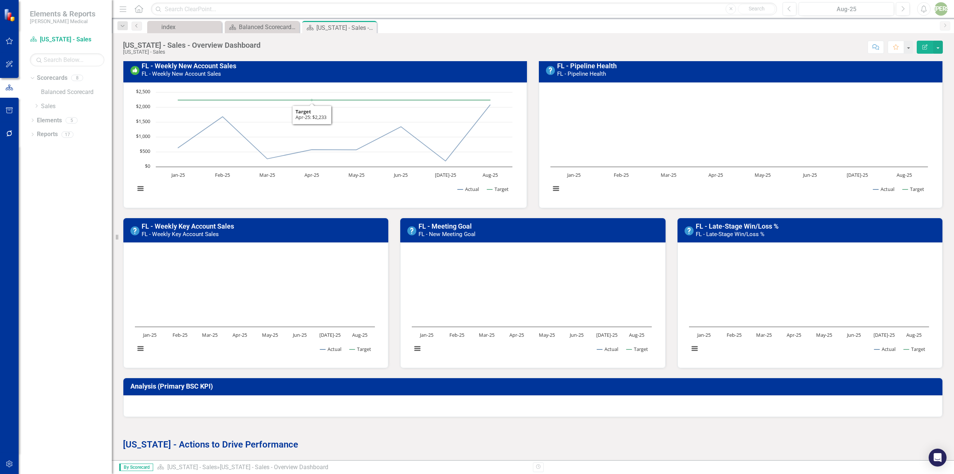
click at [311, 76] on h3 "FL - Weekly New Account Sales FL - Weekly New Account Sales" at bounding box center [332, 69] width 381 height 15
click at [335, 69] on h3 "FL - Weekly New Account Sales FL - Weekly New Account Sales" at bounding box center [332, 69] width 381 height 15
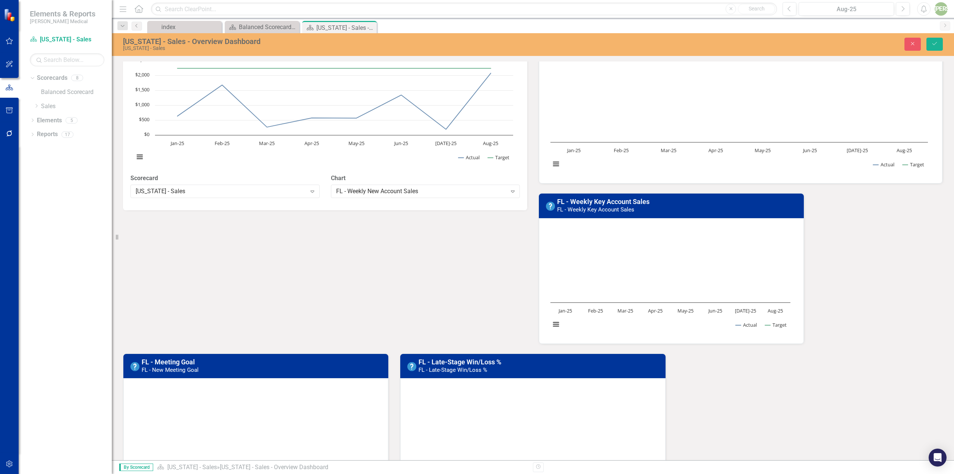
scroll to position [0, 0]
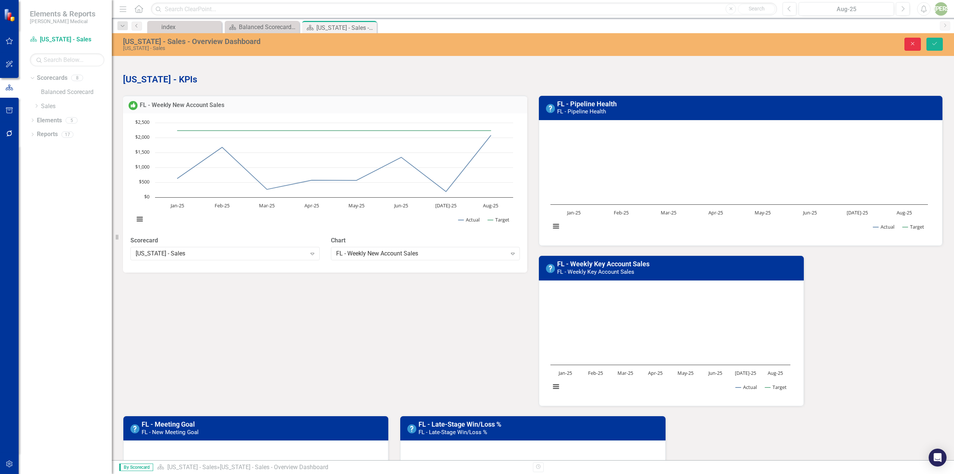
click at [913, 46] on icon "Close" at bounding box center [912, 43] width 7 height 5
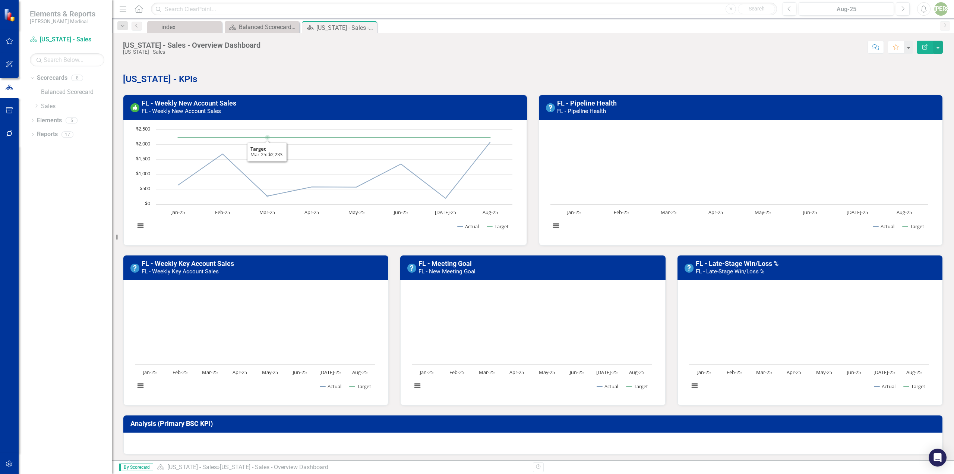
click at [304, 108] on h3 "FL - Weekly New Account Sales FL - Weekly New Account Sales" at bounding box center [332, 106] width 381 height 15
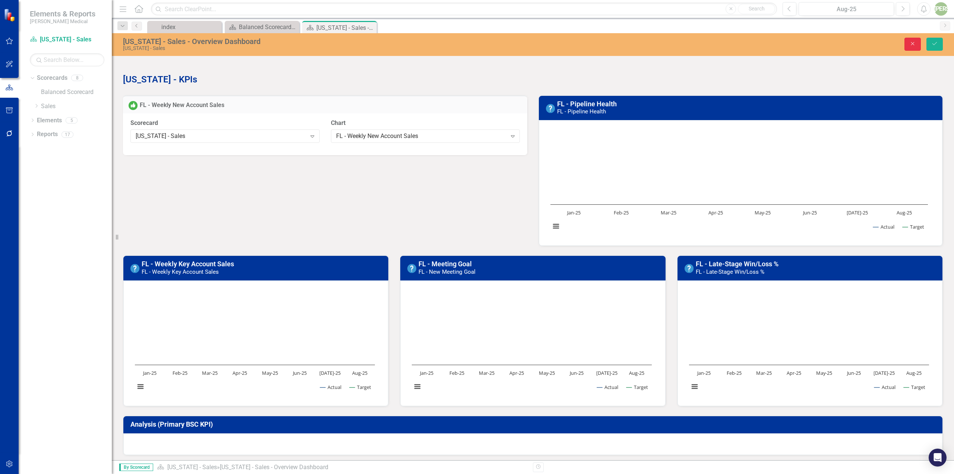
click at [908, 43] on button "Close" at bounding box center [912, 44] width 16 height 13
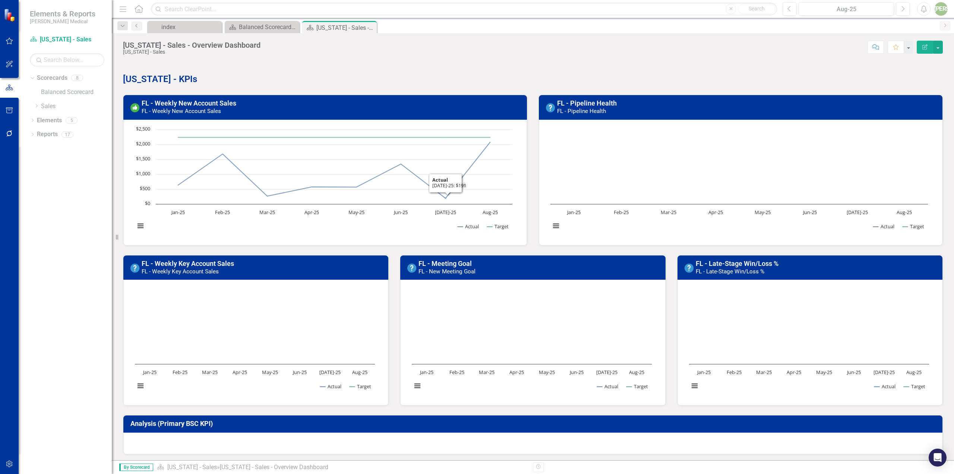
click at [410, 234] on rect "Interactive chart" at bounding box center [323, 182] width 385 height 112
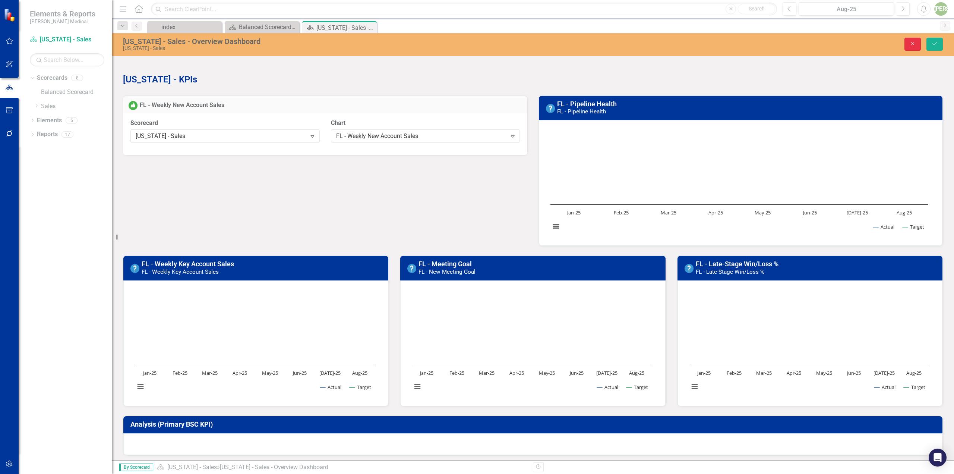
click at [913, 39] on button "Close" at bounding box center [912, 44] width 16 height 13
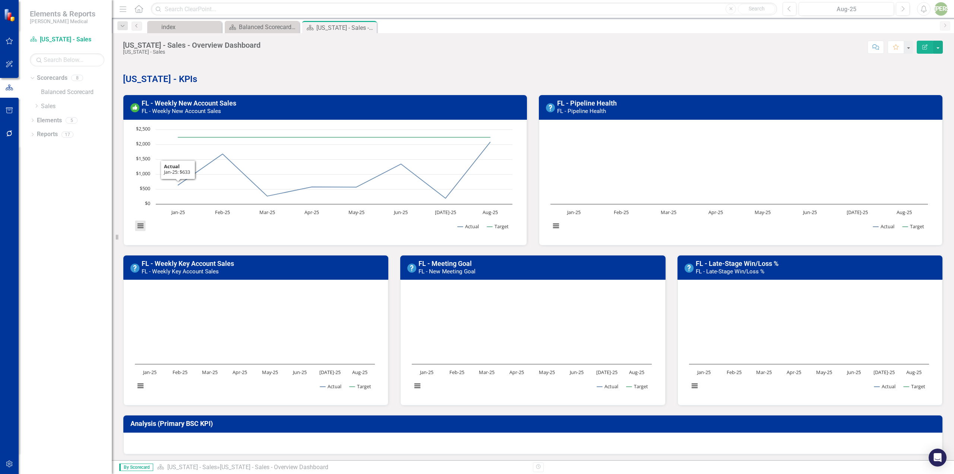
click at [141, 223] on button "View chart menu, Chart" at bounding box center [140, 226] width 10 height 10
click at [184, 235] on rect "Interactive chart" at bounding box center [323, 182] width 385 height 112
click at [214, 237] on rect "Interactive chart" at bounding box center [323, 182] width 385 height 112
click at [36, 104] on icon at bounding box center [37, 106] width 2 height 4
click at [65, 133] on link "[US_STATE] - Sales" at bounding box center [79, 134] width 63 height 9
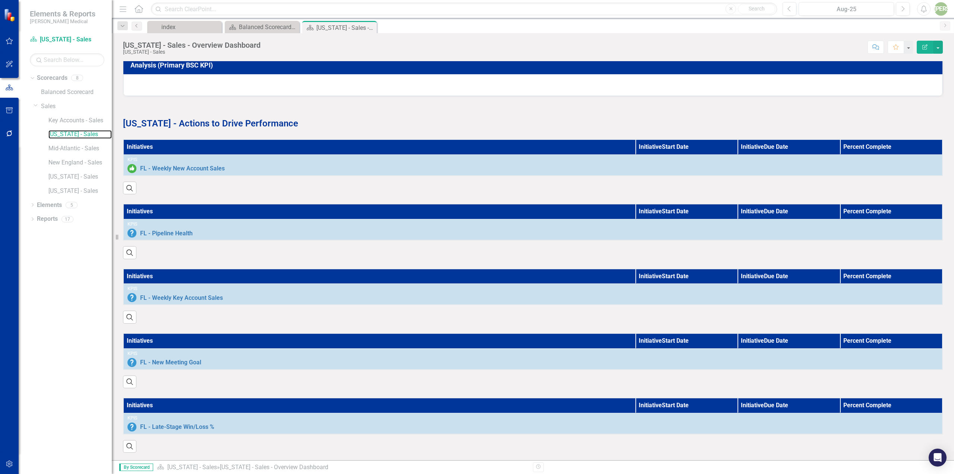
scroll to position [386, 0]
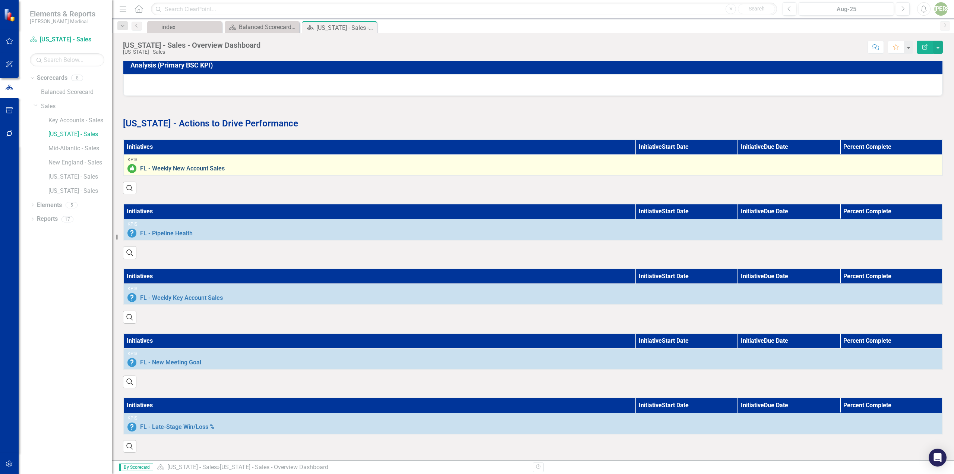
click at [304, 165] on link "FL - Weekly New Account Sales" at bounding box center [539, 168] width 798 height 7
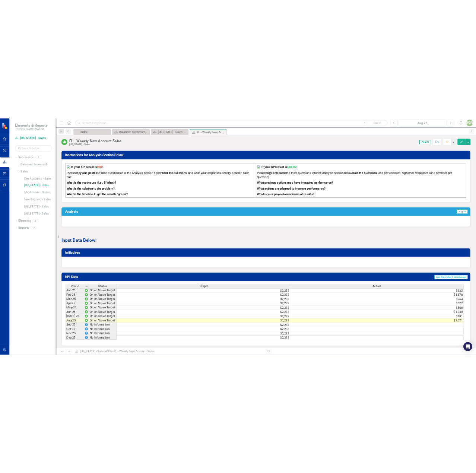
scroll to position [274, 0]
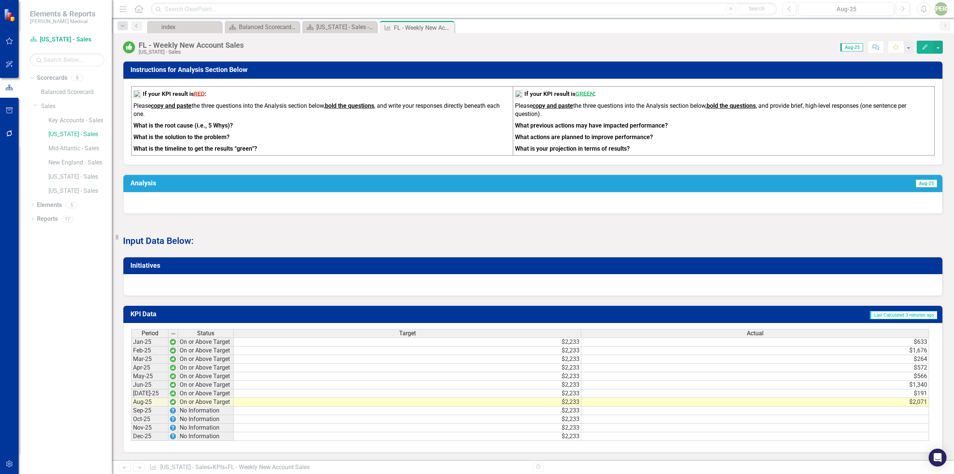
click at [914, 342] on td "$633" at bounding box center [755, 341] width 348 height 9
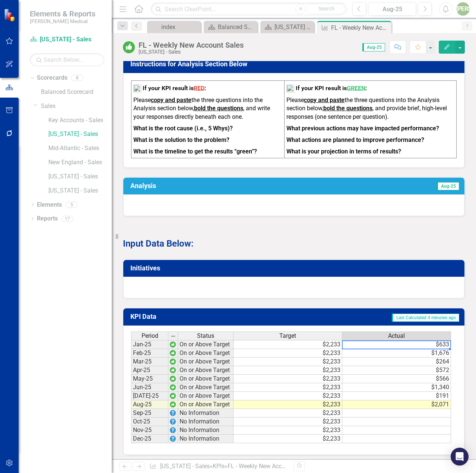
click at [420, 349] on td "$633" at bounding box center [396, 344] width 109 height 9
click at [441, 358] on td "$1,676" at bounding box center [396, 353] width 109 height 9
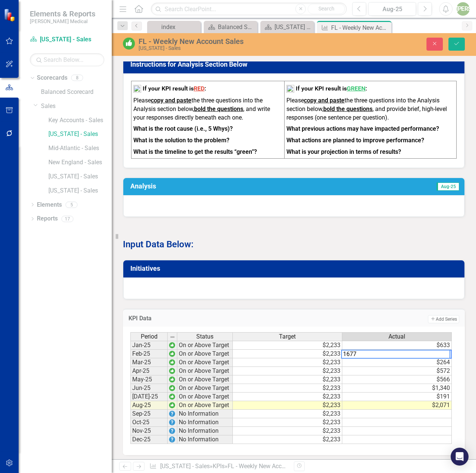
type textarea "1677"
click at [441, 367] on td "$264" at bounding box center [397, 362] width 110 height 9
click at [444, 376] on td "$572" at bounding box center [397, 371] width 110 height 9
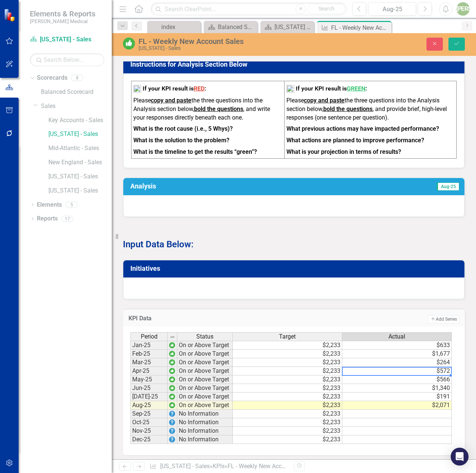
click at [443, 384] on td "$566" at bounding box center [397, 380] width 110 height 9
click at [442, 401] on td "$191" at bounding box center [397, 397] width 110 height 9
click at [437, 410] on td "$2,071" at bounding box center [397, 405] width 110 height 9
click at [439, 410] on td "$2,071" at bounding box center [397, 405] width 110 height 9
click at [444, 410] on td "$2,071" at bounding box center [397, 405] width 110 height 9
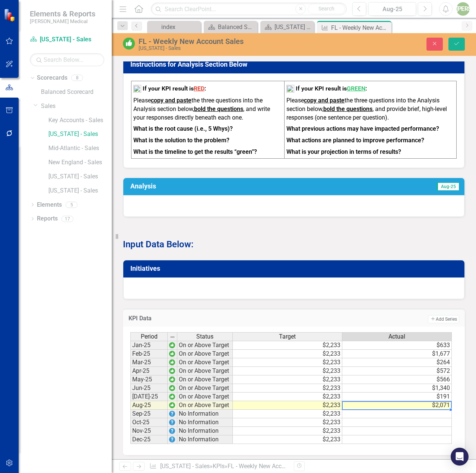
click at [447, 410] on td "$2,071" at bounding box center [397, 405] width 110 height 9
drag, startPoint x: 445, startPoint y: 412, endPoint x: 313, endPoint y: 407, distance: 131.6
click at [313, 407] on div "Period Status Target Actual Jan-25 On or Above Target $2,233 $633 Feb-25 On or …" at bounding box center [291, 388] width 322 height 112
click at [381, 318] on div "KPI Data Add Add Series" at bounding box center [294, 318] width 342 height 18
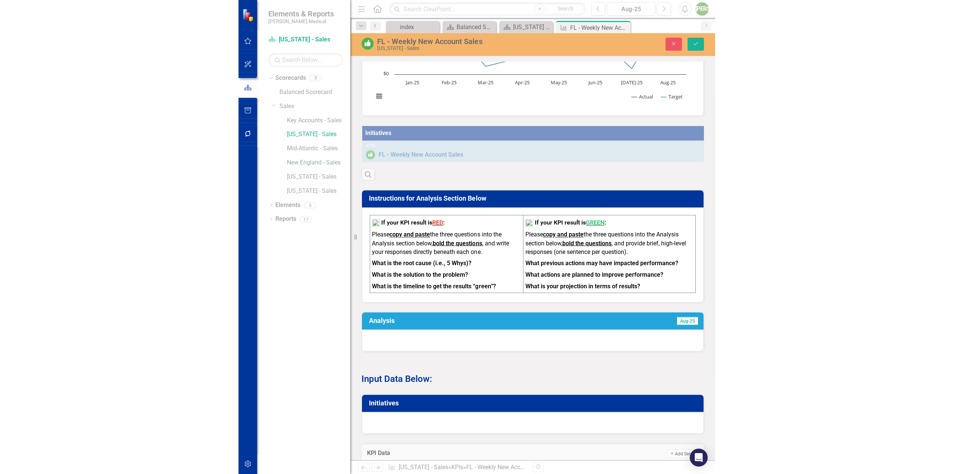
scroll to position [125, 0]
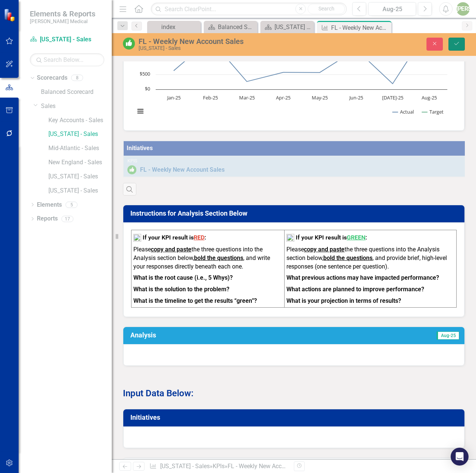
click at [458, 45] on icon "Save" at bounding box center [456, 43] width 7 height 5
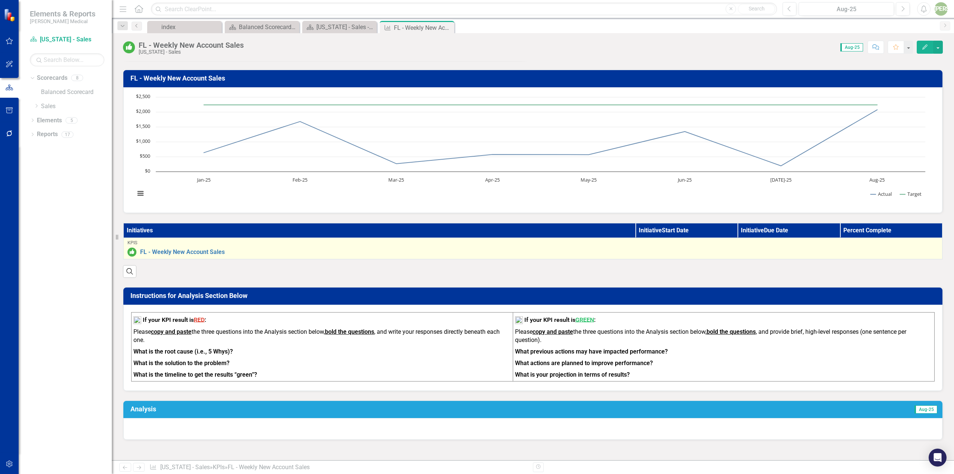
scroll to position [0, 0]
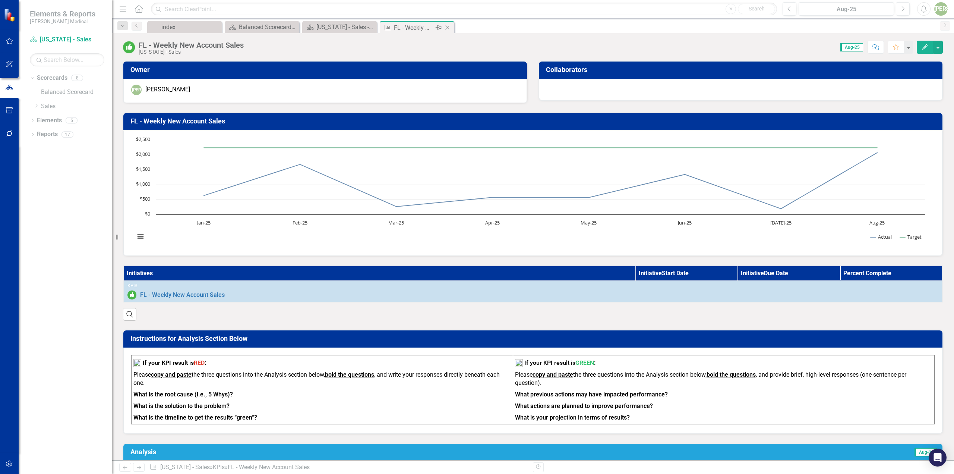
click at [448, 25] on icon "Close" at bounding box center [446, 28] width 7 height 6
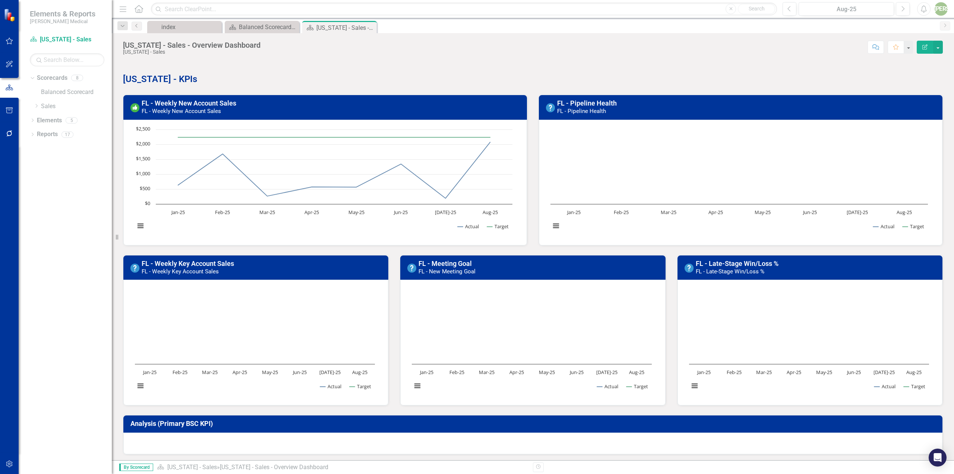
click at [633, 224] on rect "Interactive chart" at bounding box center [739, 182] width 385 height 112
click at [552, 227] on button "View chart menu, Chart" at bounding box center [556, 226] width 10 height 10
click at [644, 107] on h3 "FL - Pipeline Health FL - Pipeline Health" at bounding box center [747, 106] width 381 height 15
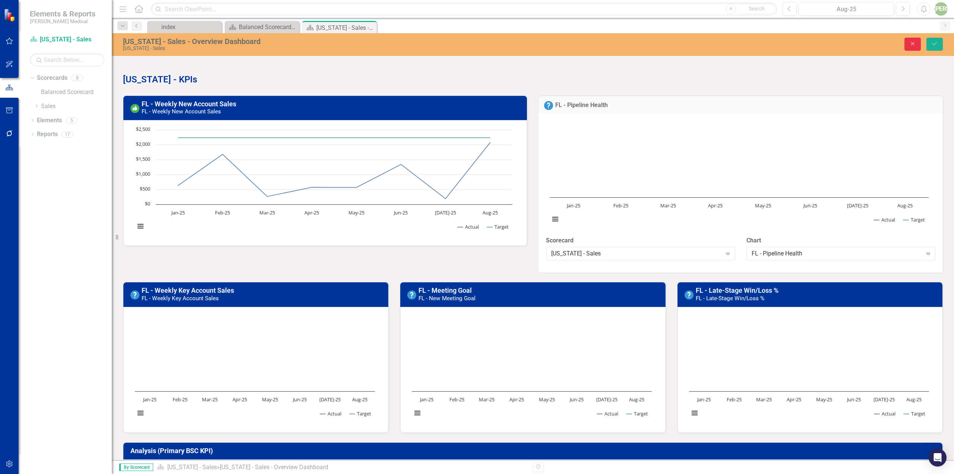
click at [919, 44] on button "Close" at bounding box center [912, 44] width 16 height 13
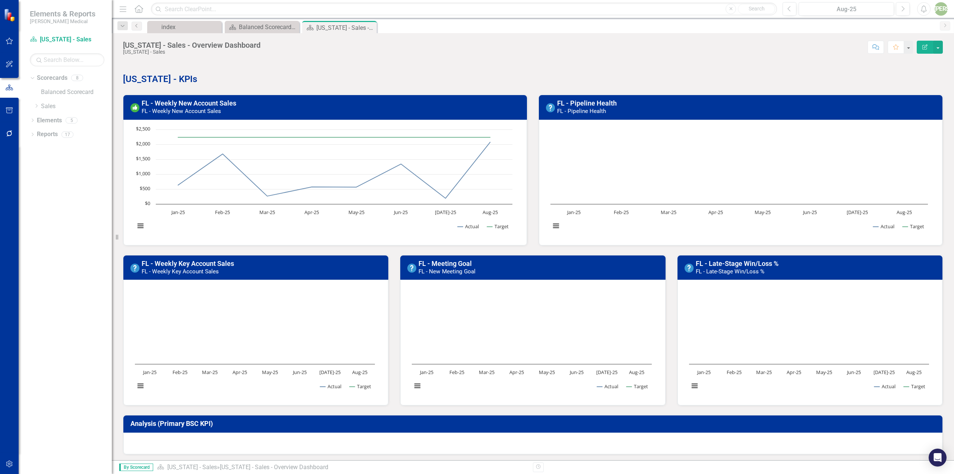
click at [636, 110] on h3 "FL - Pipeline Health FL - Pipeline Health" at bounding box center [747, 106] width 381 height 15
click at [556, 225] on button "View chart menu, Chart" at bounding box center [556, 226] width 10 height 10
click at [583, 237] on rect "Interactive chart" at bounding box center [739, 182] width 385 height 112
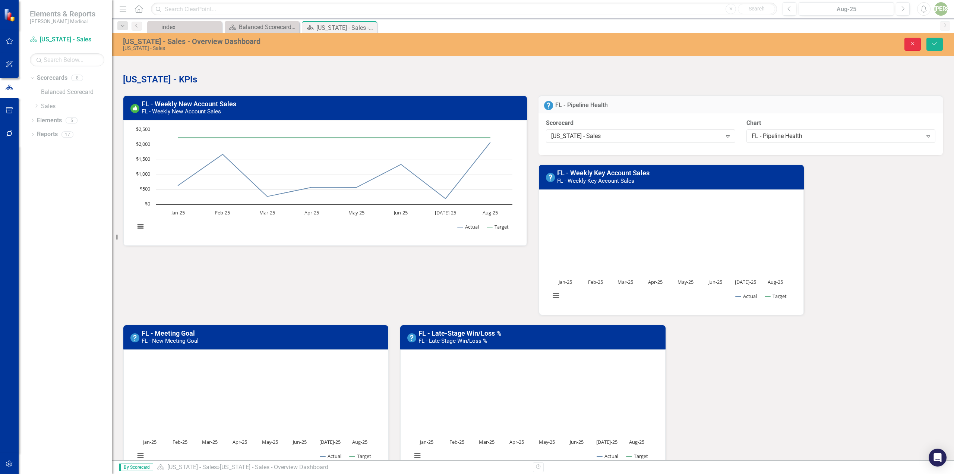
click at [910, 40] on button "Close" at bounding box center [912, 44] width 16 height 13
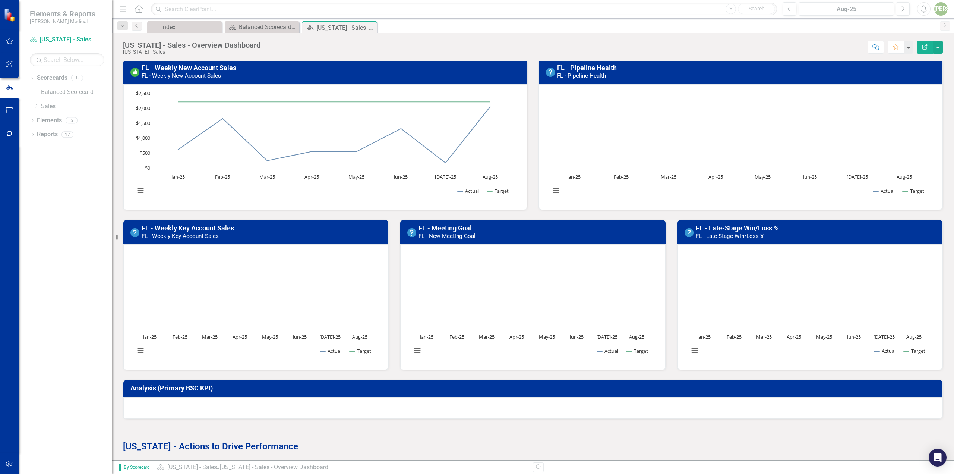
scroll to position [75, 0]
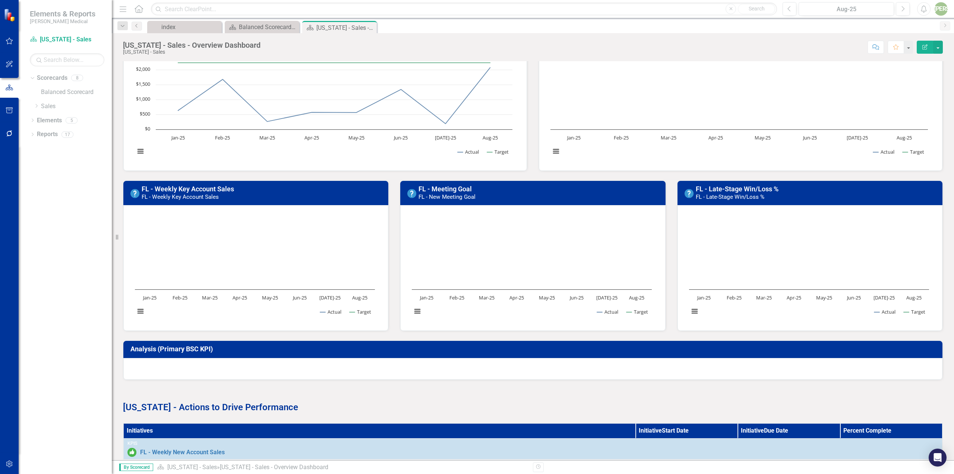
click at [622, 97] on rect "Interactive chart" at bounding box center [739, 107] width 385 height 112
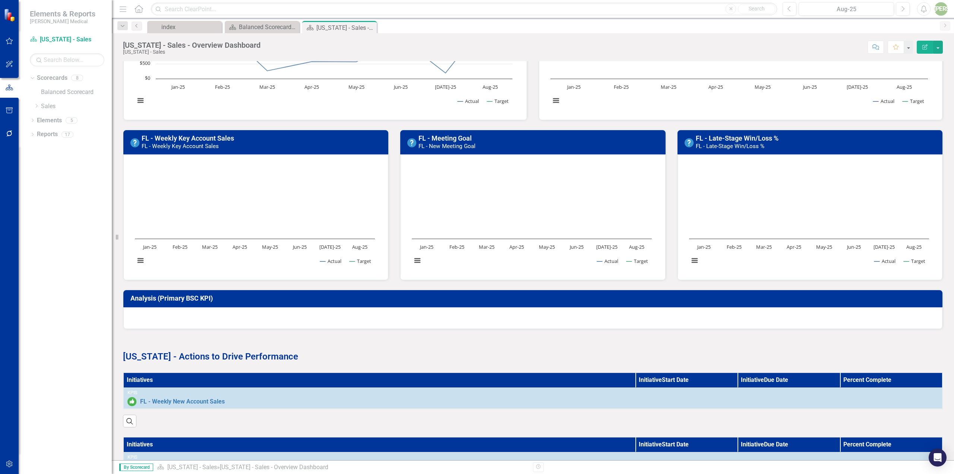
scroll to position [0, 0]
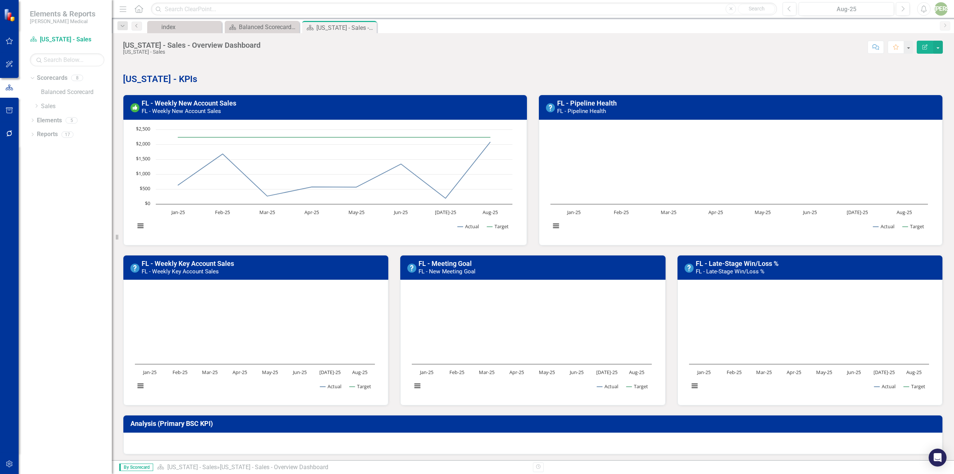
click at [548, 107] on img at bounding box center [550, 107] width 9 height 9
click at [838, 105] on h3 "FL - Pipeline Health FL - Pipeline Health" at bounding box center [747, 106] width 381 height 15
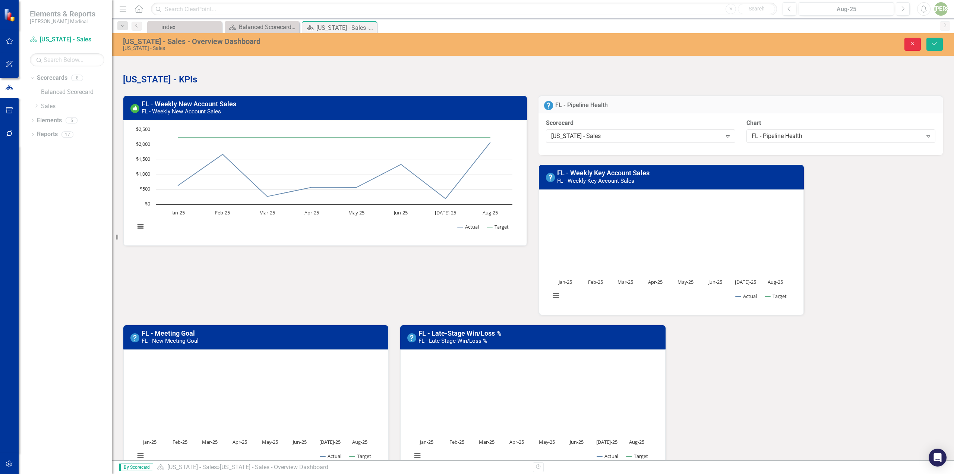
click at [920, 47] on button "Close" at bounding box center [912, 44] width 16 height 13
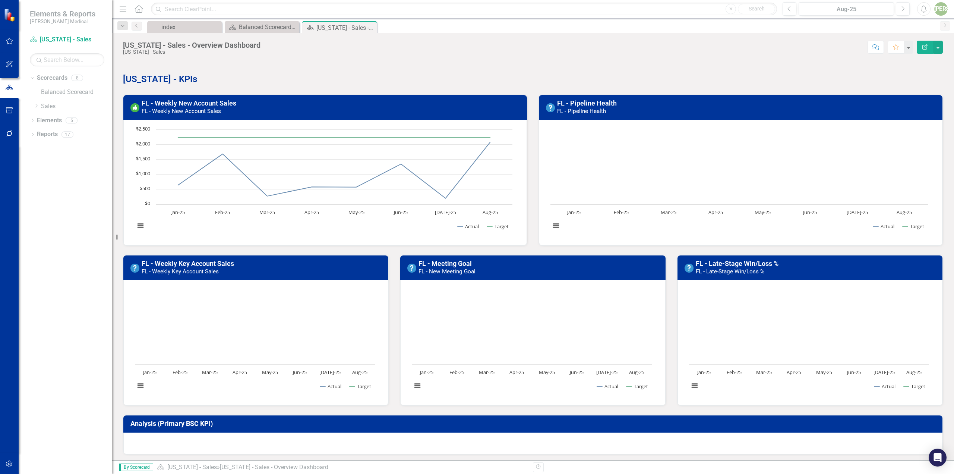
click at [793, 231] on rect "Interactive chart" at bounding box center [739, 182] width 385 height 112
click at [586, 231] on rect "Interactive chart" at bounding box center [739, 182] width 385 height 112
drag, startPoint x: 38, startPoint y: 110, endPoint x: 36, endPoint y: 103, distance: 7.4
click at [38, 110] on div "Dropdown Sales" at bounding box center [73, 106] width 78 height 12
click at [36, 103] on div "Dropdown" at bounding box center [37, 106] width 6 height 6
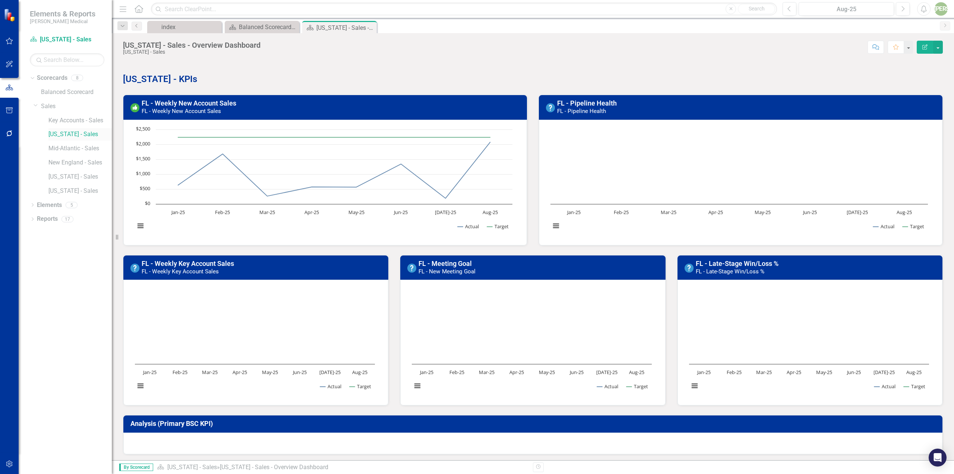
click at [50, 134] on link "[US_STATE] - Sales" at bounding box center [79, 134] width 63 height 9
click at [665, 165] on rect "Interactive chart" at bounding box center [739, 182] width 385 height 112
click at [668, 165] on rect "Interactive chart" at bounding box center [739, 182] width 385 height 112
click at [388, 255] on div "FL - Weekly Key Account Sales FL - Weekly Key Account Sales" at bounding box center [255, 267] width 265 height 25
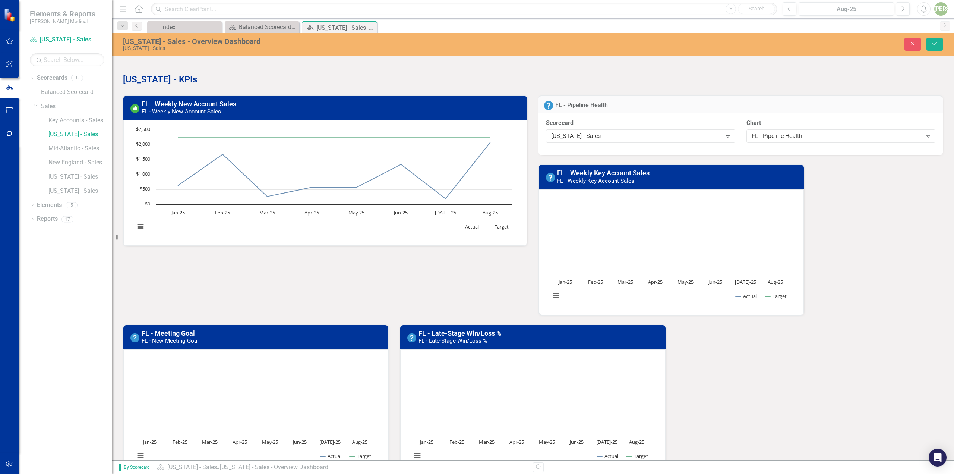
click at [668, 165] on div "FL - Weekly Key Account Sales FL - Weekly Key Account Sales" at bounding box center [671, 177] width 265 height 25
click at [634, 221] on rect "Interactive chart" at bounding box center [670, 251] width 247 height 112
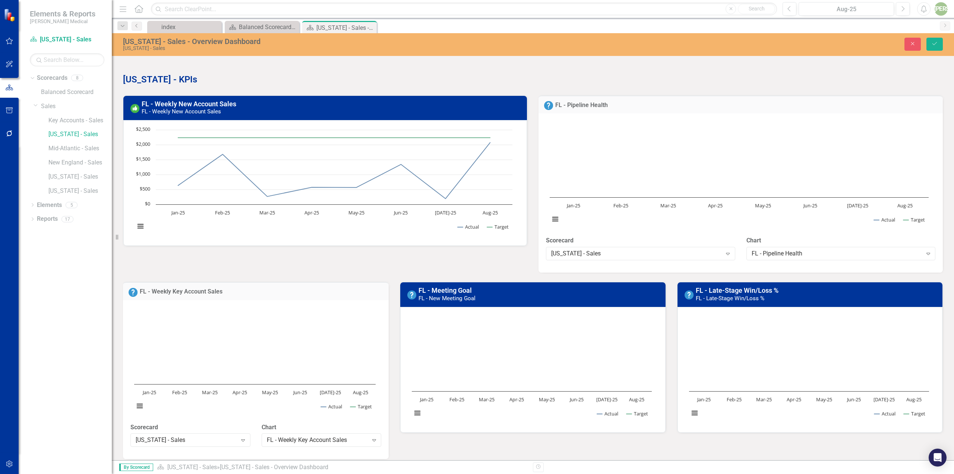
click at [634, 221] on rect "Interactive chart" at bounding box center [739, 175] width 386 height 112
click at [647, 169] on rect "Interactive chart" at bounding box center [739, 175] width 386 height 112
click at [646, 169] on rect "Interactive chart" at bounding box center [739, 175] width 386 height 112
click at [907, 47] on button "Close" at bounding box center [912, 44] width 16 height 13
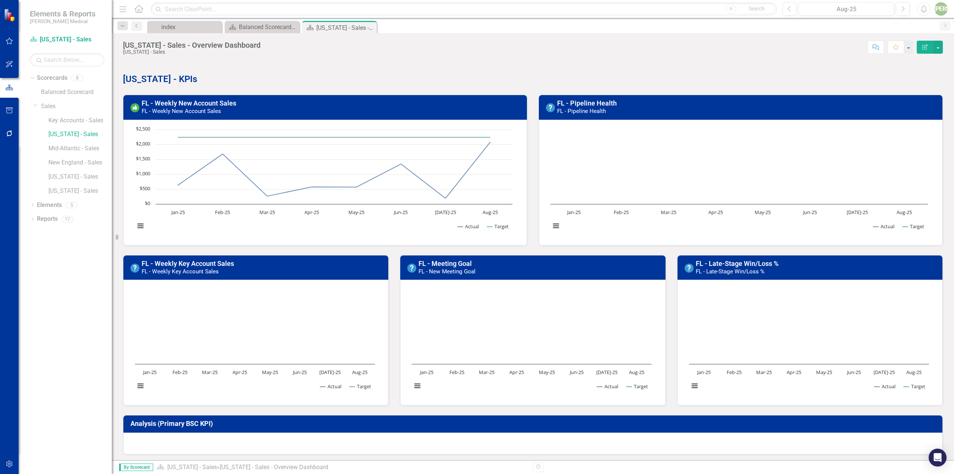
click at [660, 159] on rect "Interactive chart" at bounding box center [739, 182] width 385 height 112
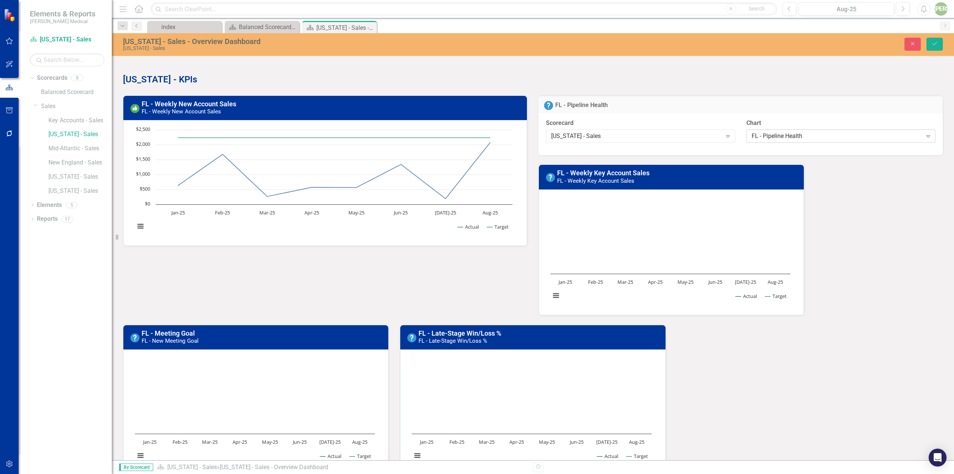
click at [756, 137] on div "FL - Pipeline Health" at bounding box center [837, 136] width 171 height 9
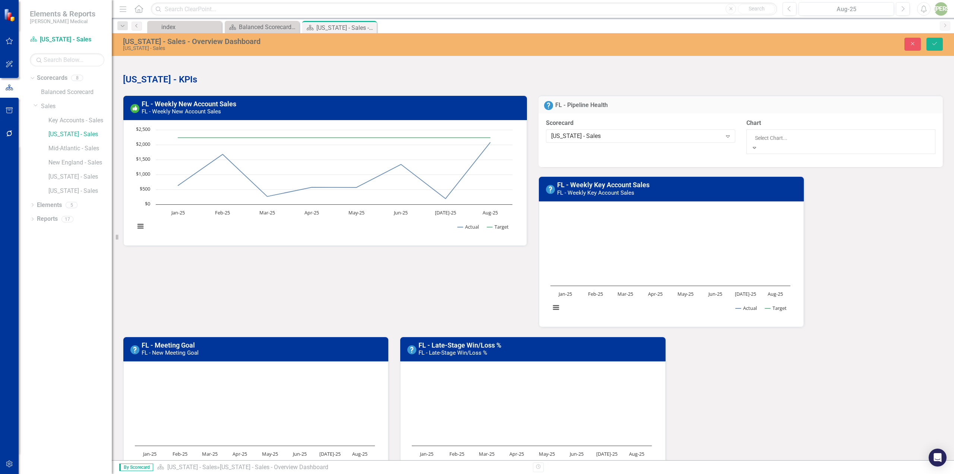
scroll to position [29, 0]
click at [866, 297] on div "[US_STATE] - KPIs [GEOGRAPHIC_DATA] - Weekly New Account Sales FL - Weekly New …" at bounding box center [532, 269] width 831 height 435
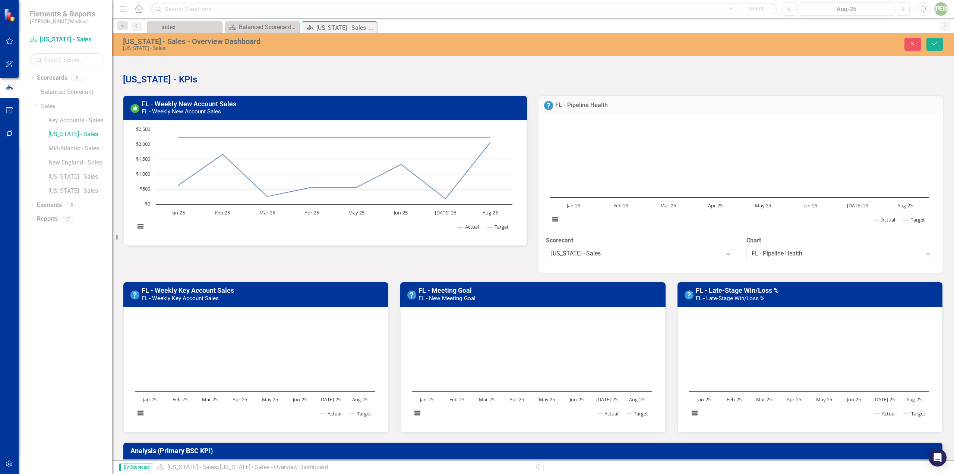
click at [550, 218] on button "View chart menu, Chart" at bounding box center [555, 219] width 10 height 10
click at [555, 221] on div "Download PNG image Download JPEG image Download PDF document Download SVG vecto…" at bounding box center [586, 187] width 94 height 73
click at [914, 50] on button "Close" at bounding box center [912, 44] width 16 height 13
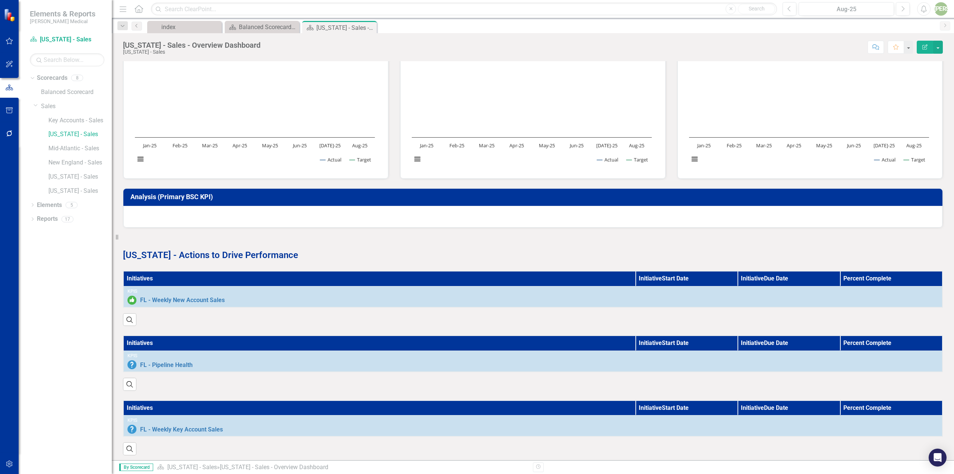
scroll to position [298, 0]
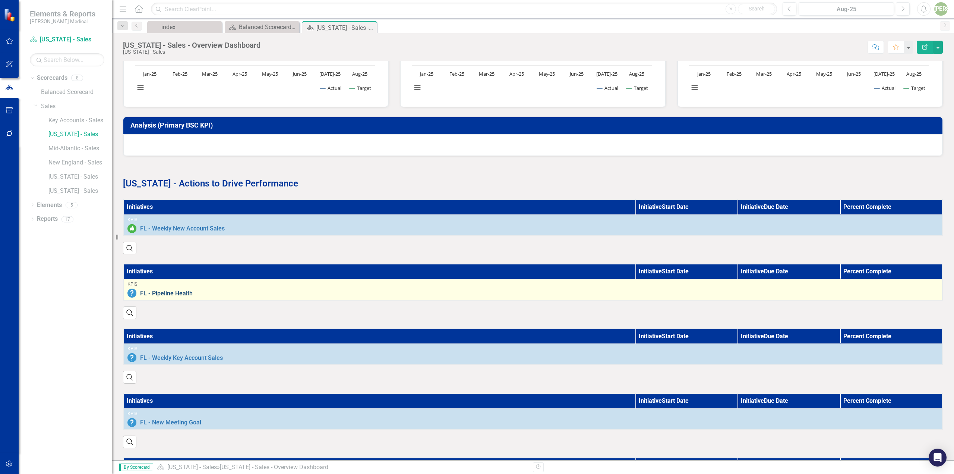
click at [272, 297] on link "FL - Pipeline Health" at bounding box center [539, 293] width 798 height 7
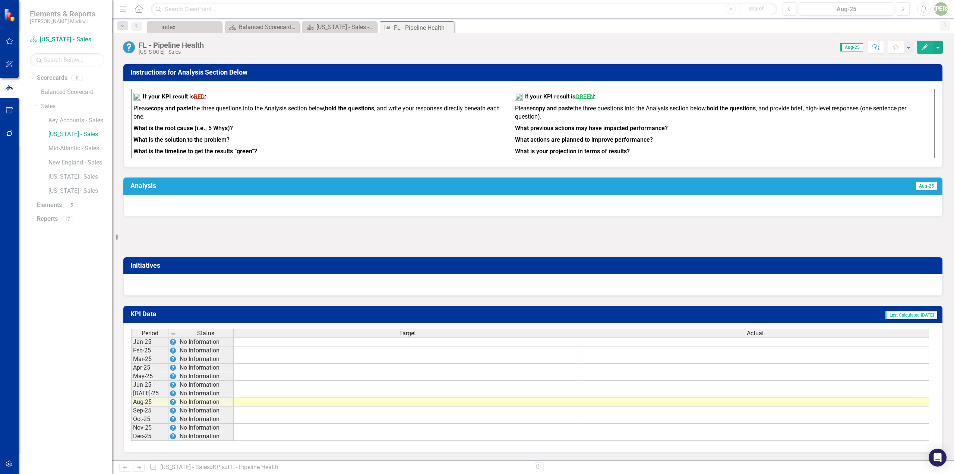
scroll to position [272, 0]
click at [410, 343] on td at bounding box center [408, 341] width 348 height 9
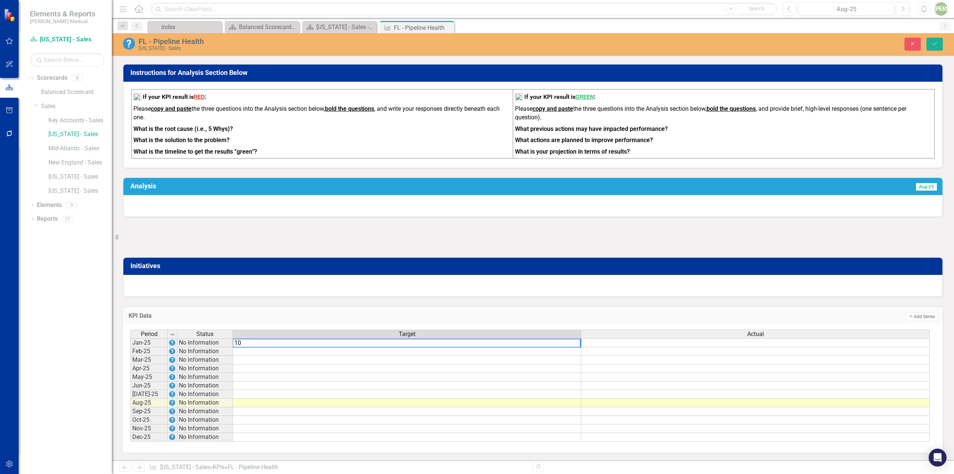
type textarea "1"
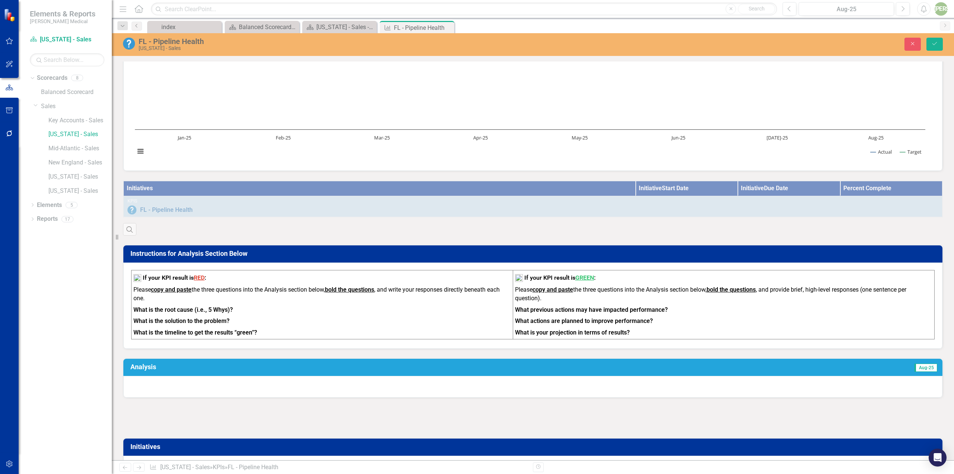
scroll to position [0, 0]
